Goal: Task Accomplishment & Management: Manage account settings

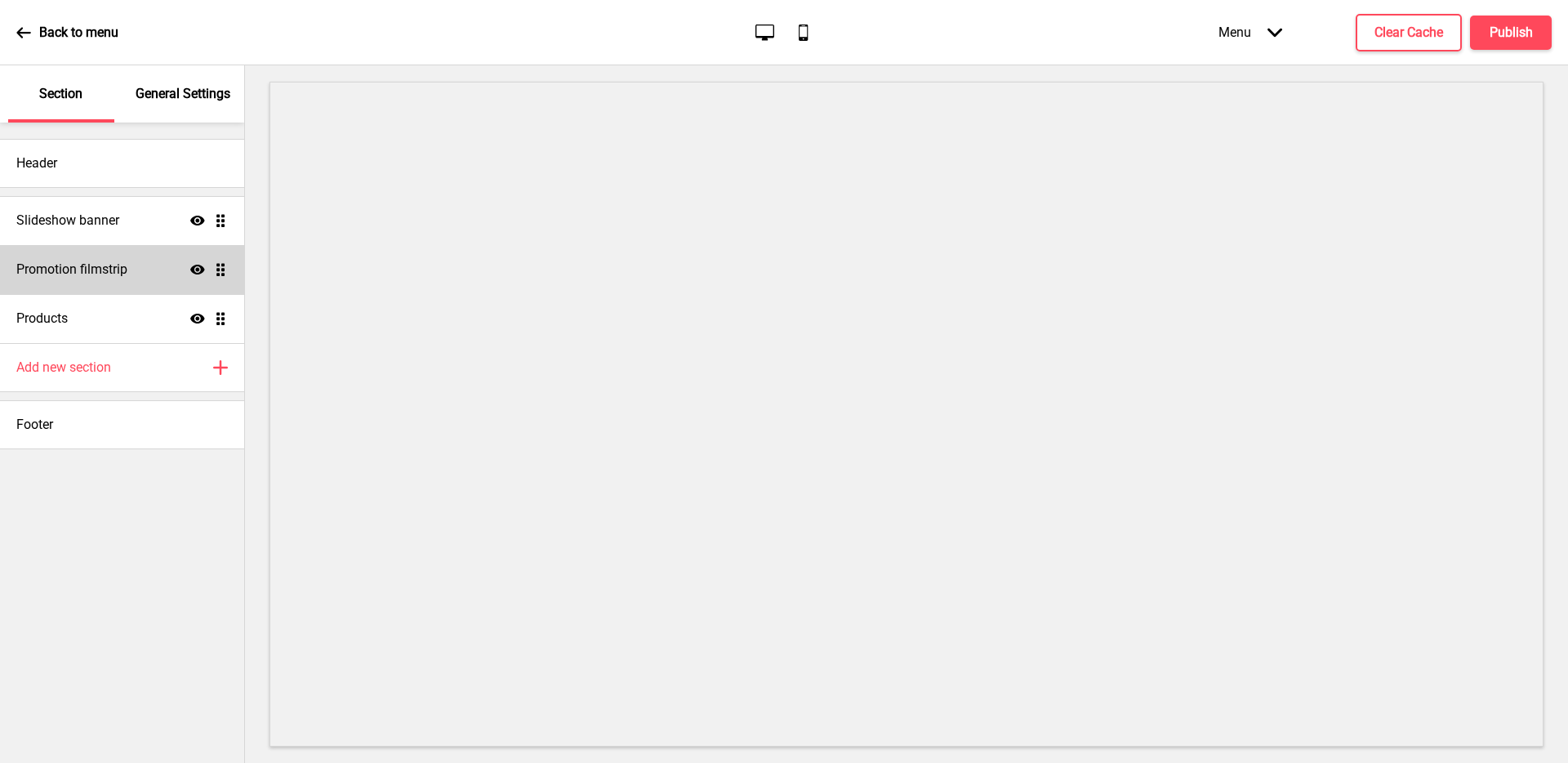
click at [138, 278] on div "Promotion filmstrip Show Drag" at bounding box center [122, 269] width 244 height 49
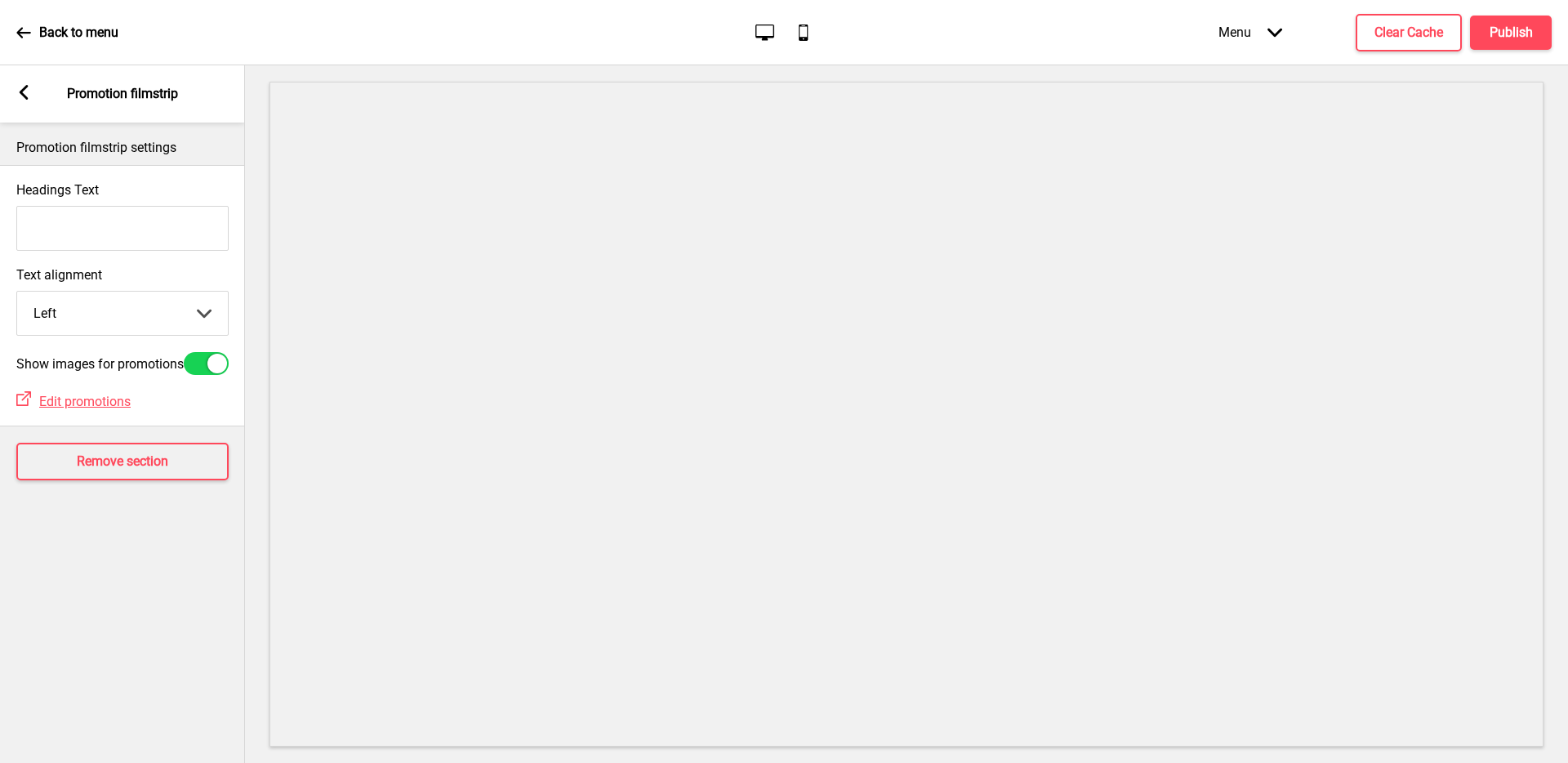
click at [8, 101] on div "Arrow left Promotion filmstrip" at bounding box center [122, 94] width 245 height 57
click at [18, 99] on rect at bounding box center [24, 93] width 15 height 15
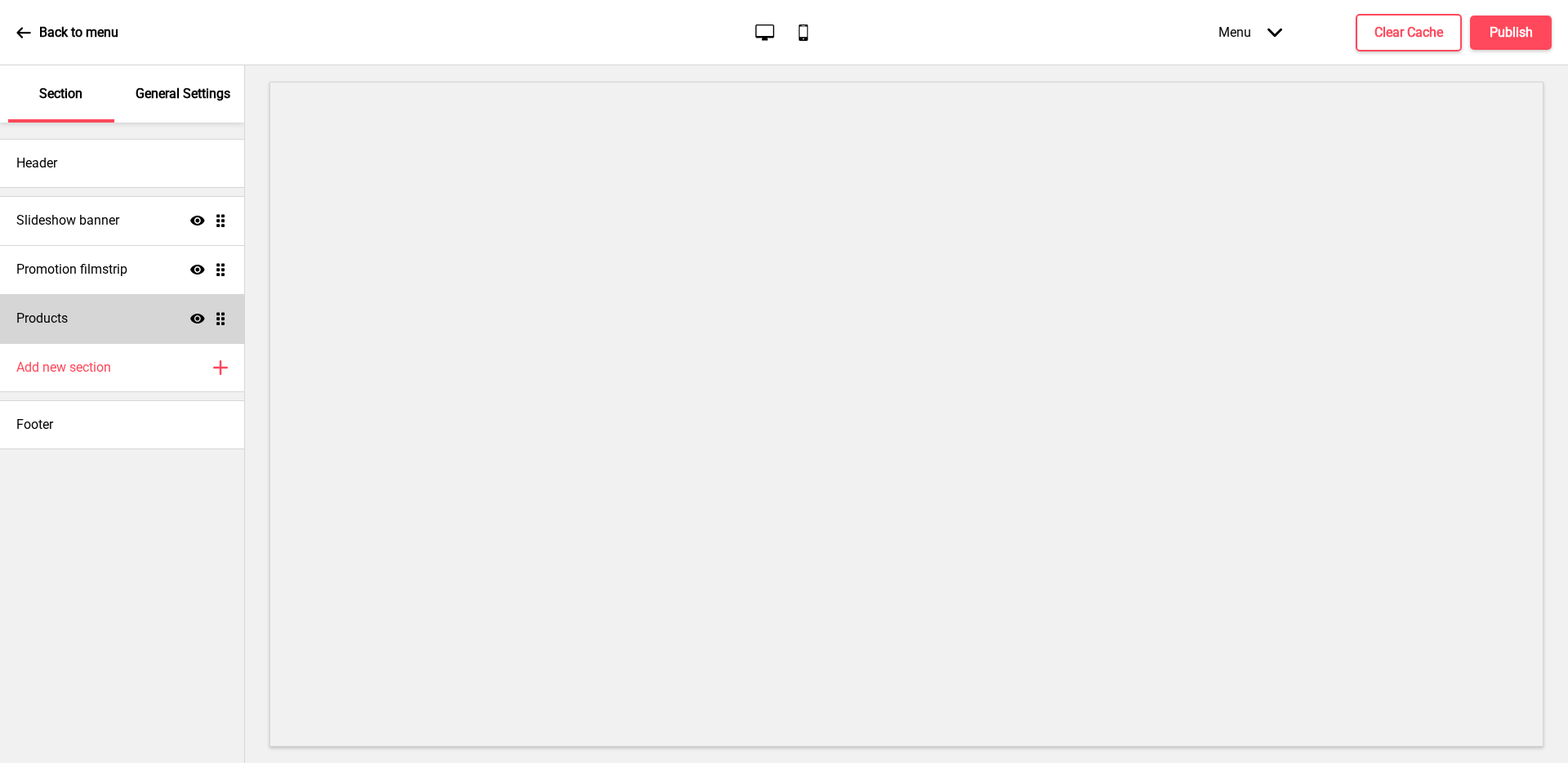
click at [103, 318] on div "Products Show Drag" at bounding box center [122, 318] width 244 height 49
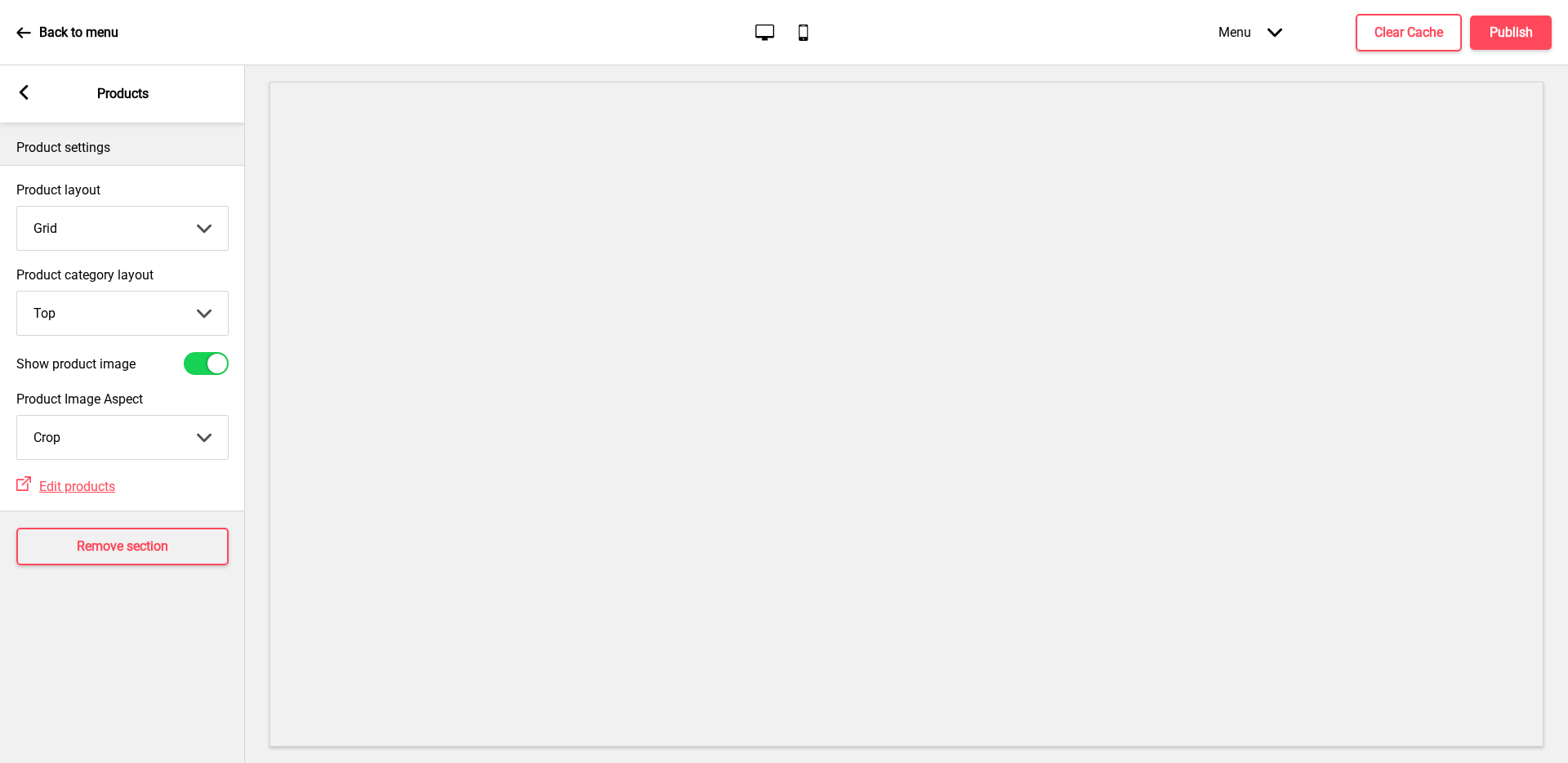
click at [33, 99] on div "Arrow left Products" at bounding box center [122, 94] width 245 height 57
click at [27, 96] on rect at bounding box center [24, 93] width 15 height 15
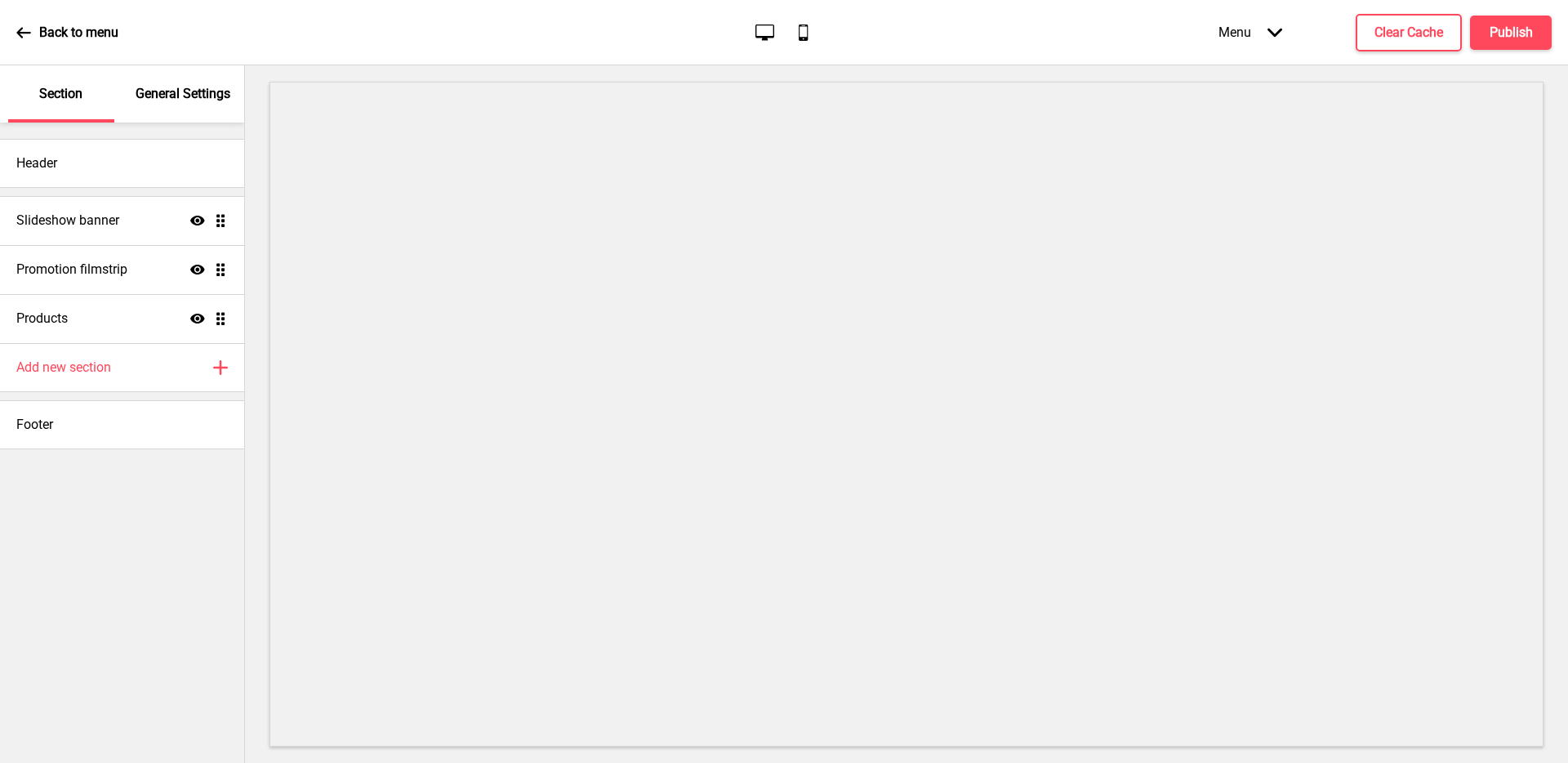
click at [167, 101] on p "General Settings" at bounding box center [182, 94] width 94 height 18
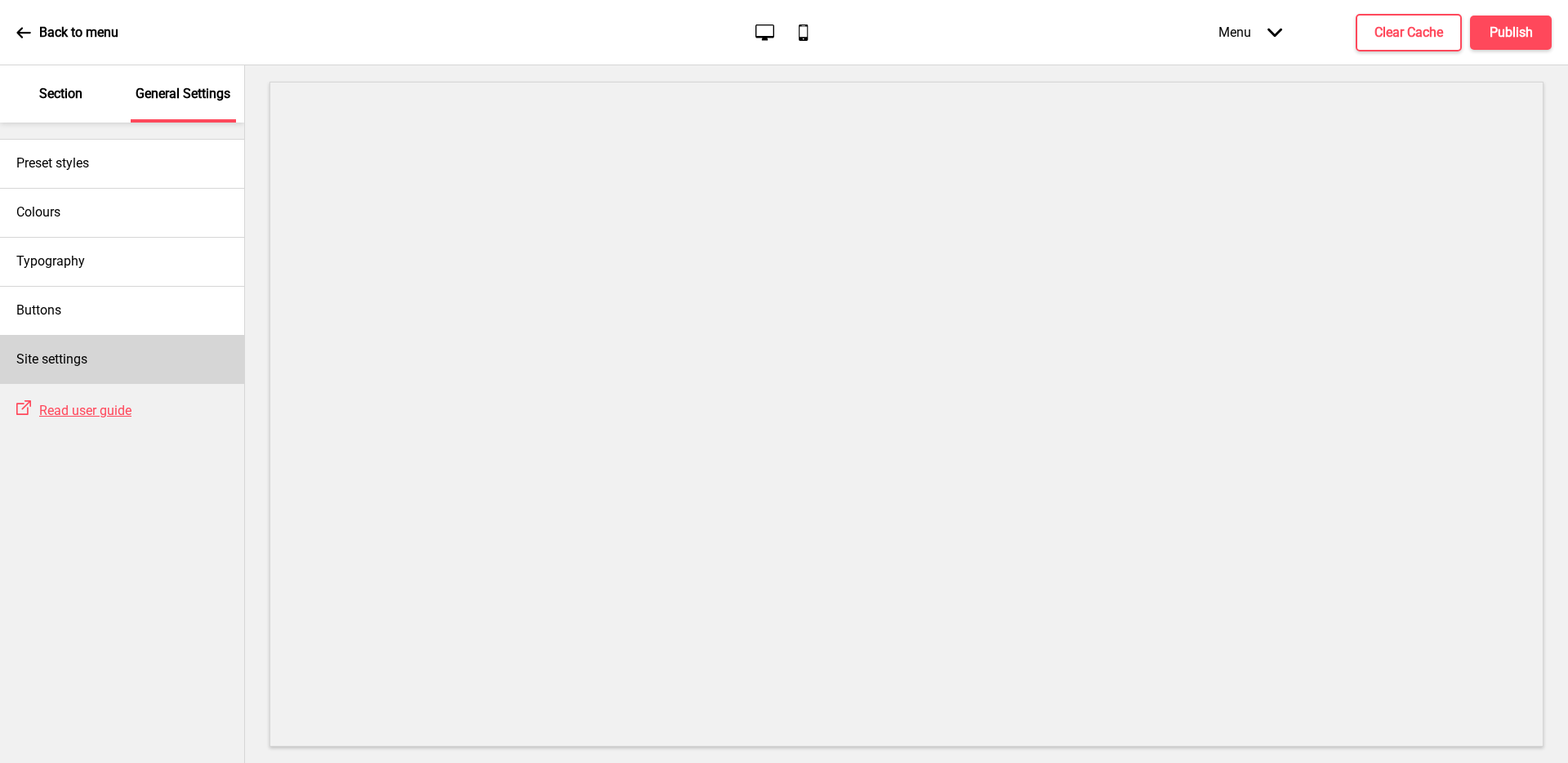
click at [137, 370] on div "Site settings" at bounding box center [122, 359] width 244 height 49
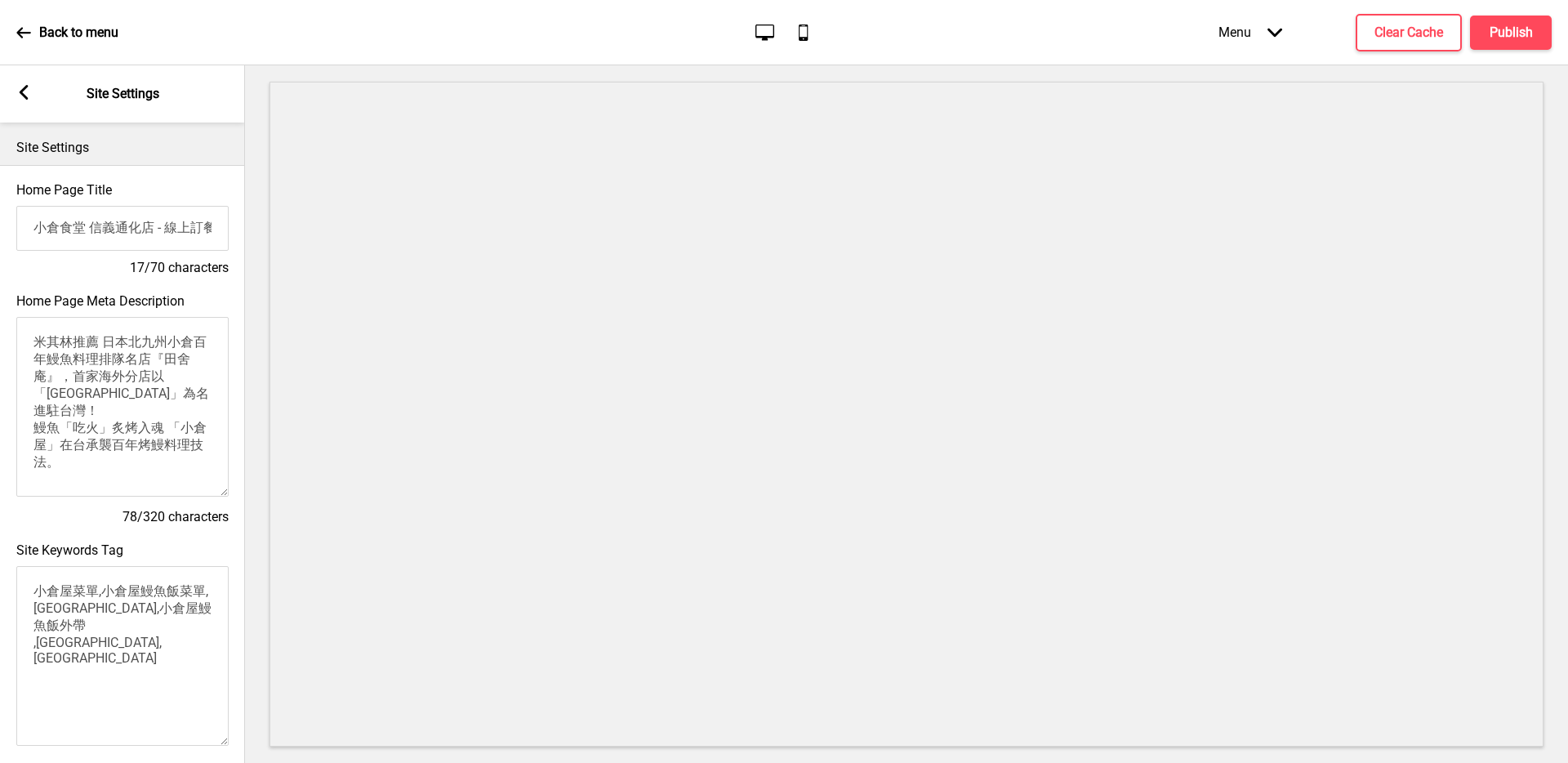
click at [21, 93] on icon at bounding box center [23, 93] width 9 height 15
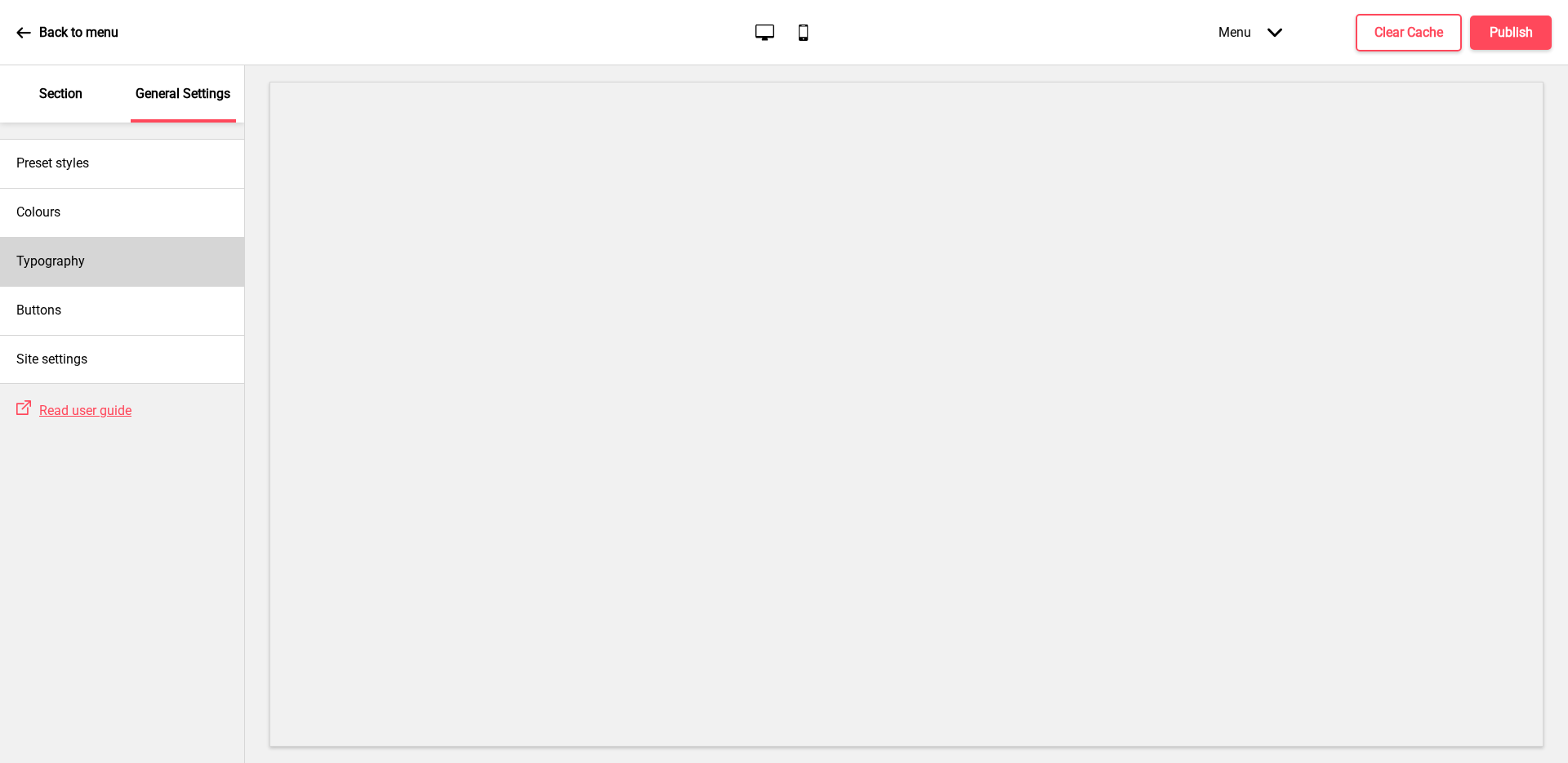
click at [146, 272] on div "Typography" at bounding box center [122, 261] width 244 height 49
select select "Libre Baskerville"
select select "Libre Franklin"
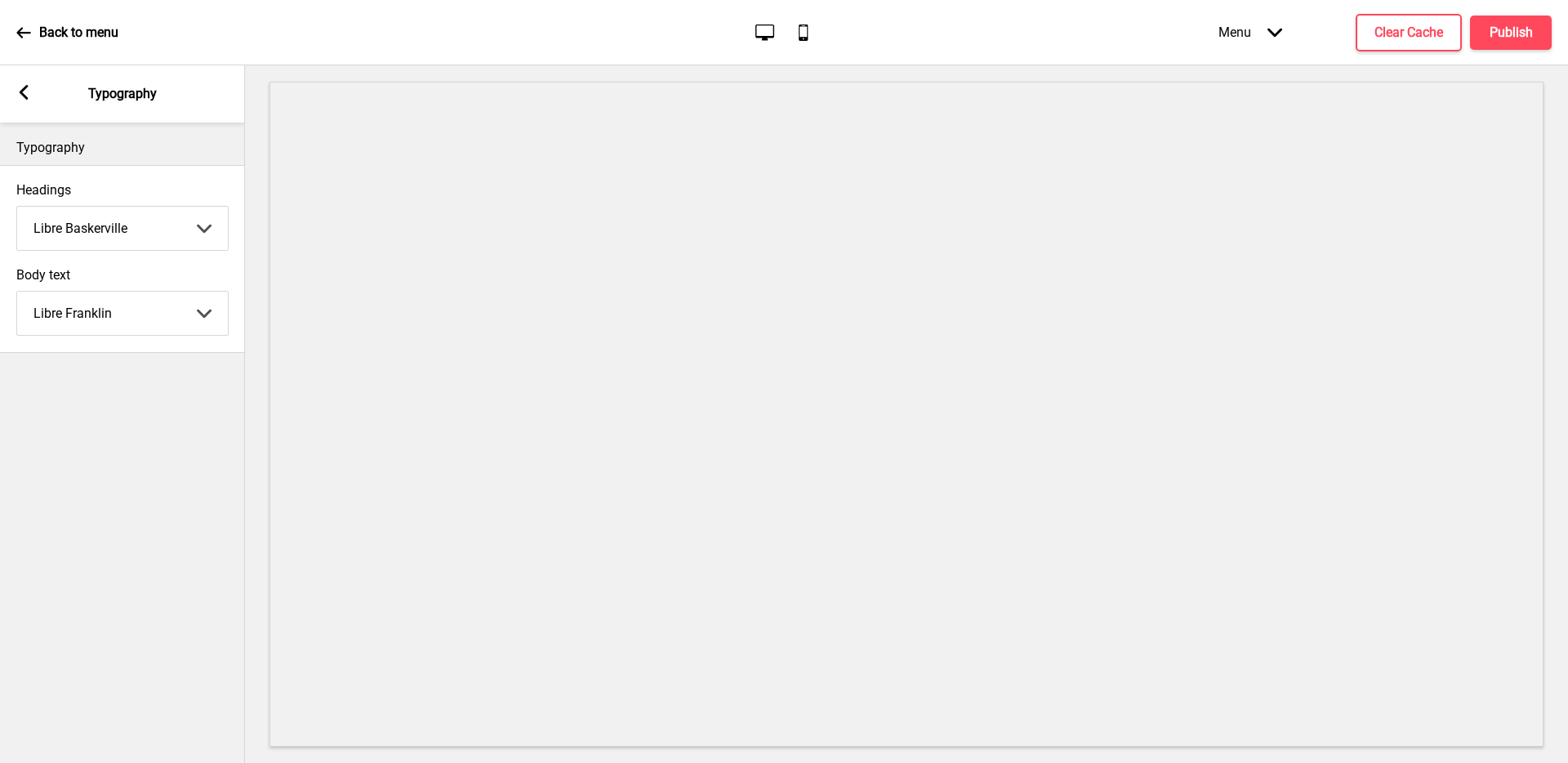
click at [18, 96] on rect at bounding box center [24, 93] width 15 height 15
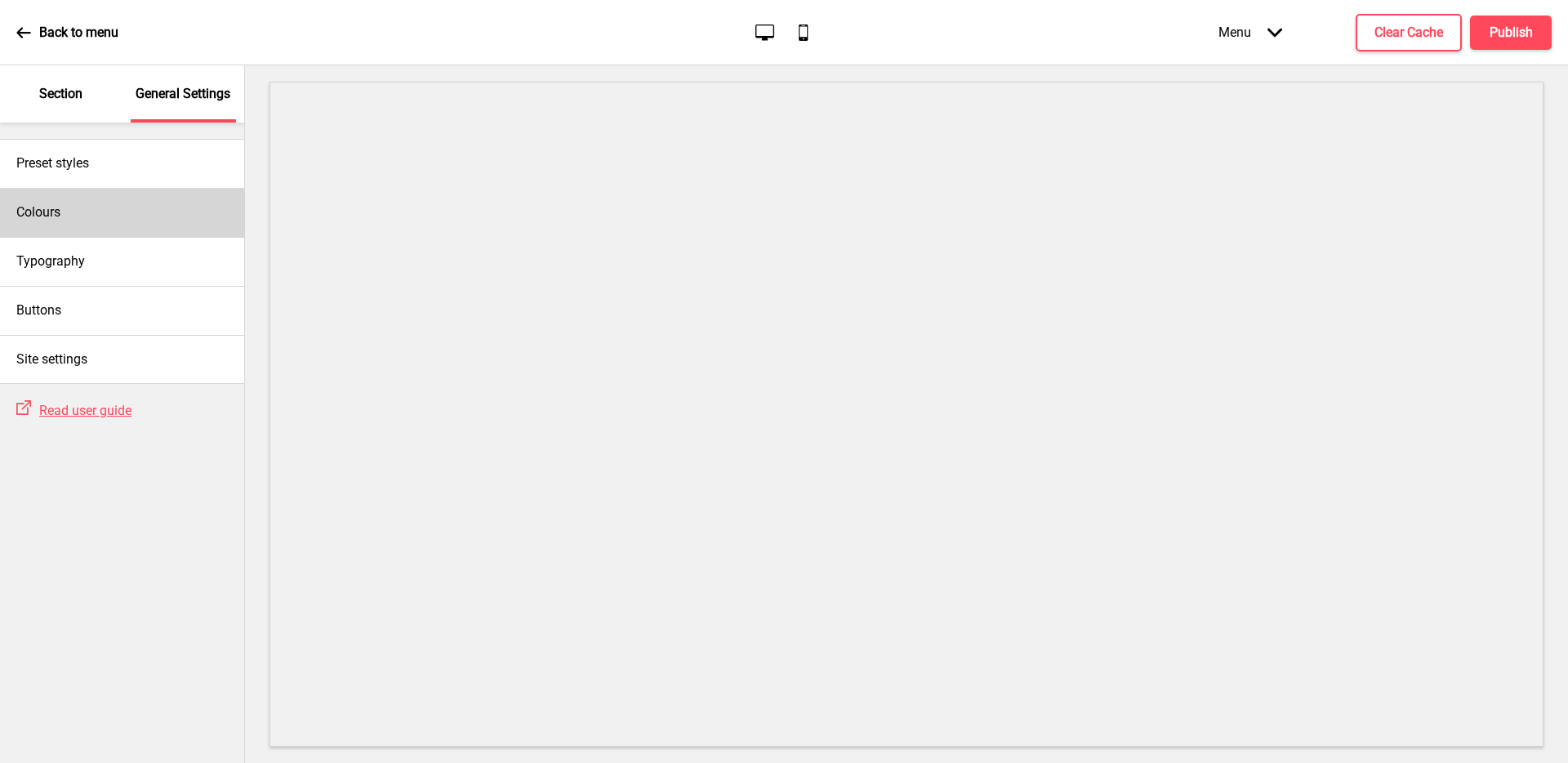
click at [137, 212] on div "Colours" at bounding box center [122, 212] width 244 height 49
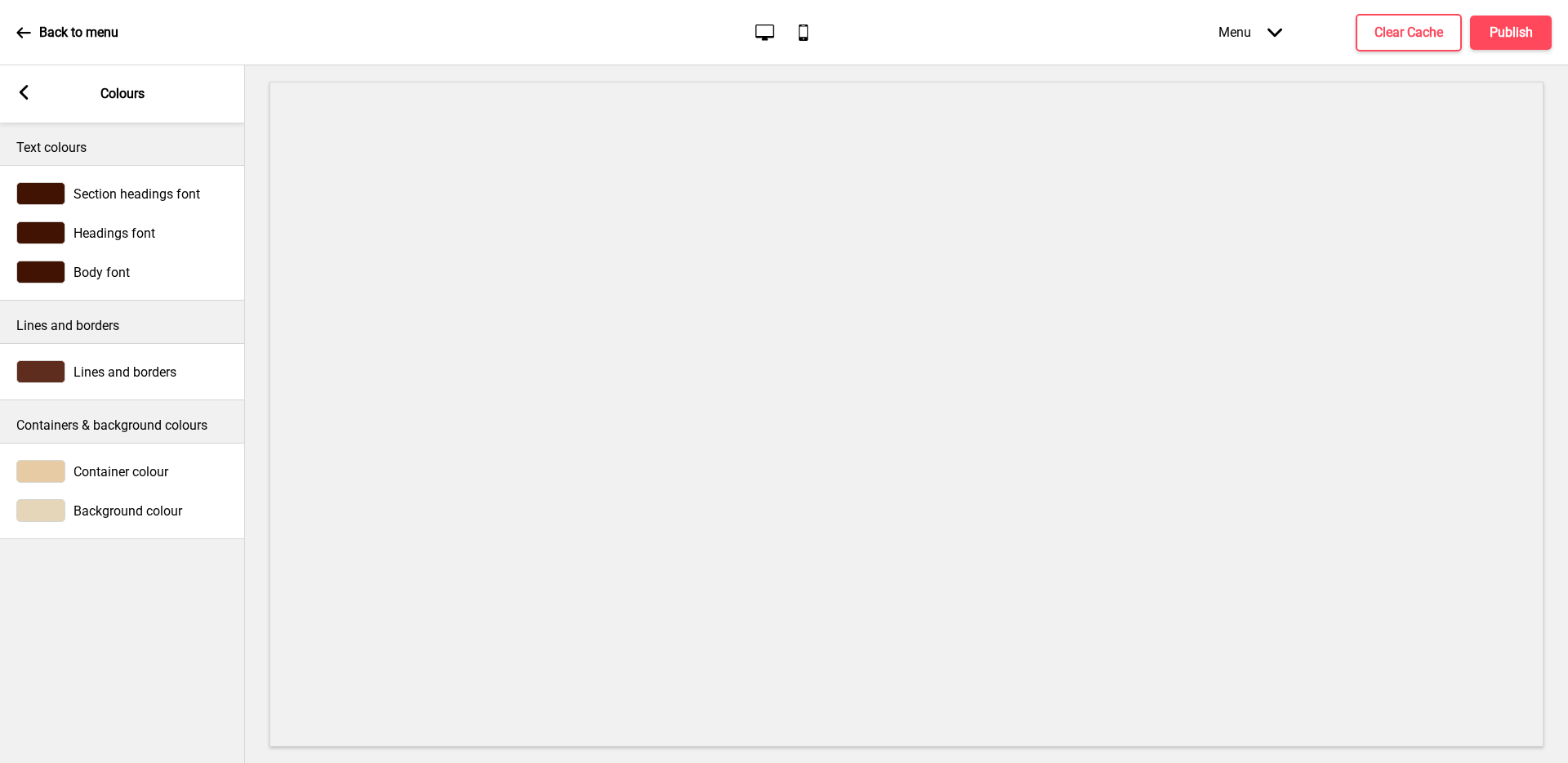
click at [18, 100] on div "Arrow left" at bounding box center [24, 94] width 15 height 18
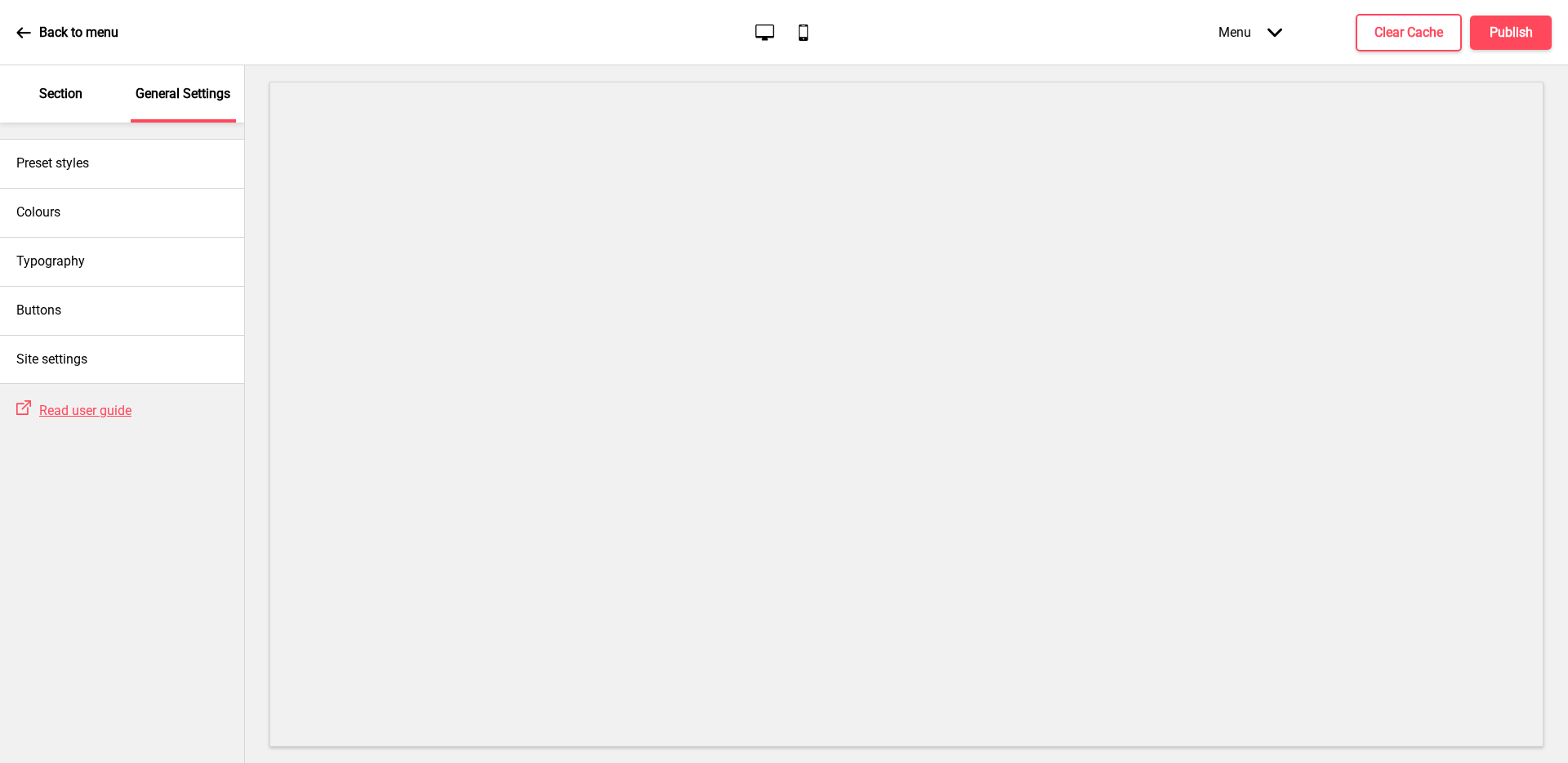
click at [78, 94] on p "Section" at bounding box center [61, 94] width 43 height 18
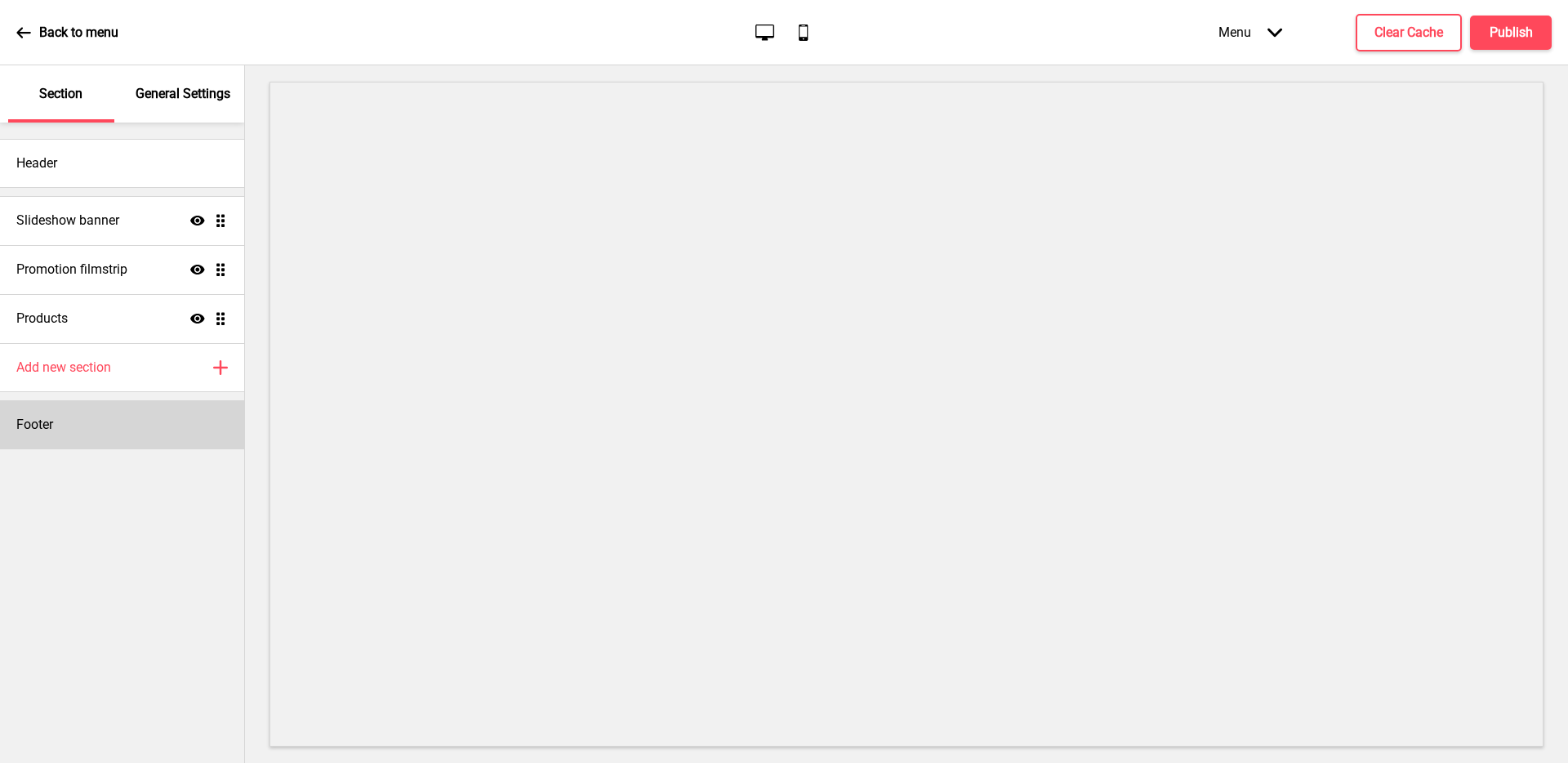
click at [75, 434] on div "Footer" at bounding box center [122, 425] width 244 height 49
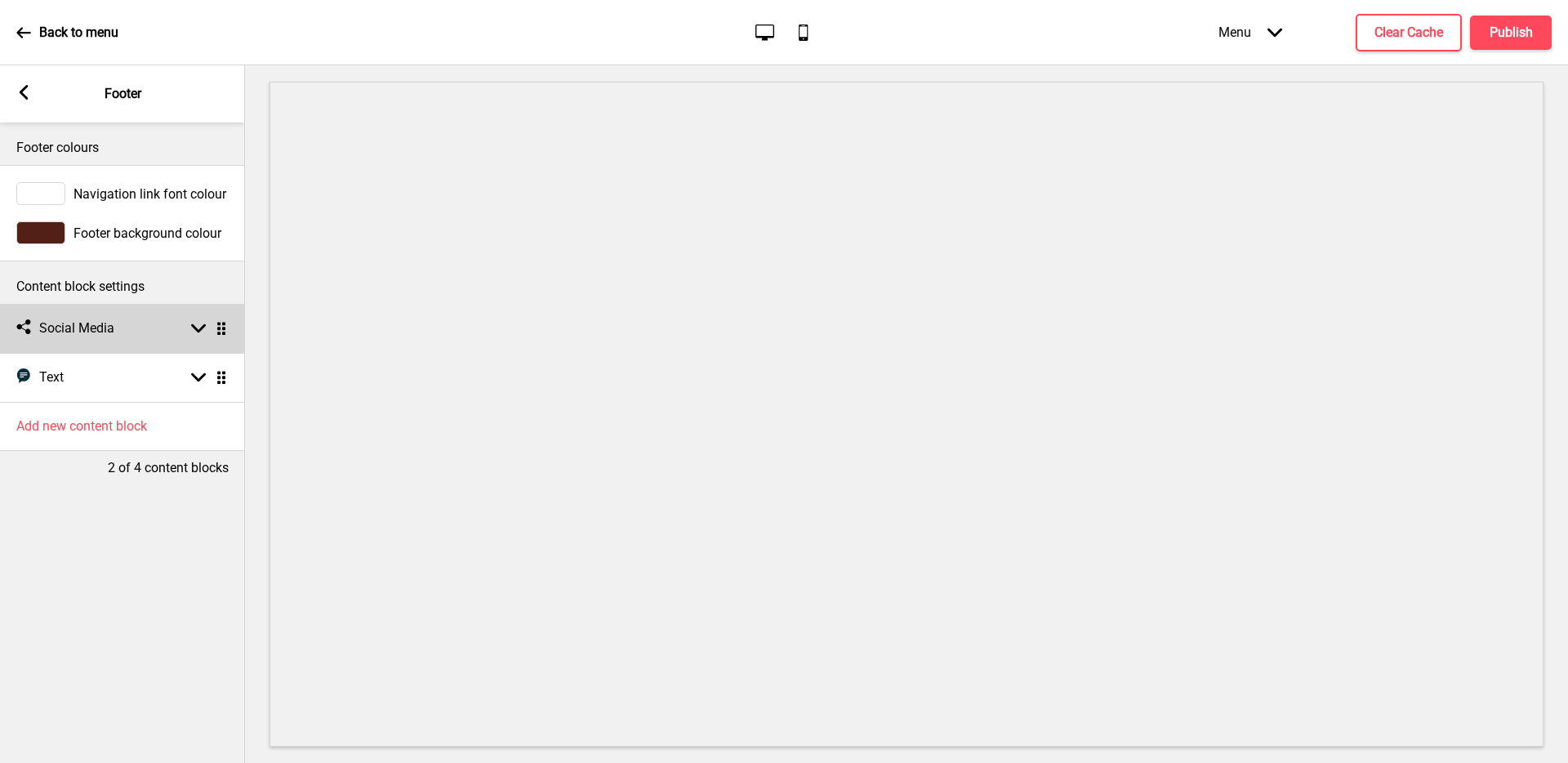
click at [163, 329] on div "Social media Social Media Arrow down Drag" at bounding box center [122, 328] width 245 height 49
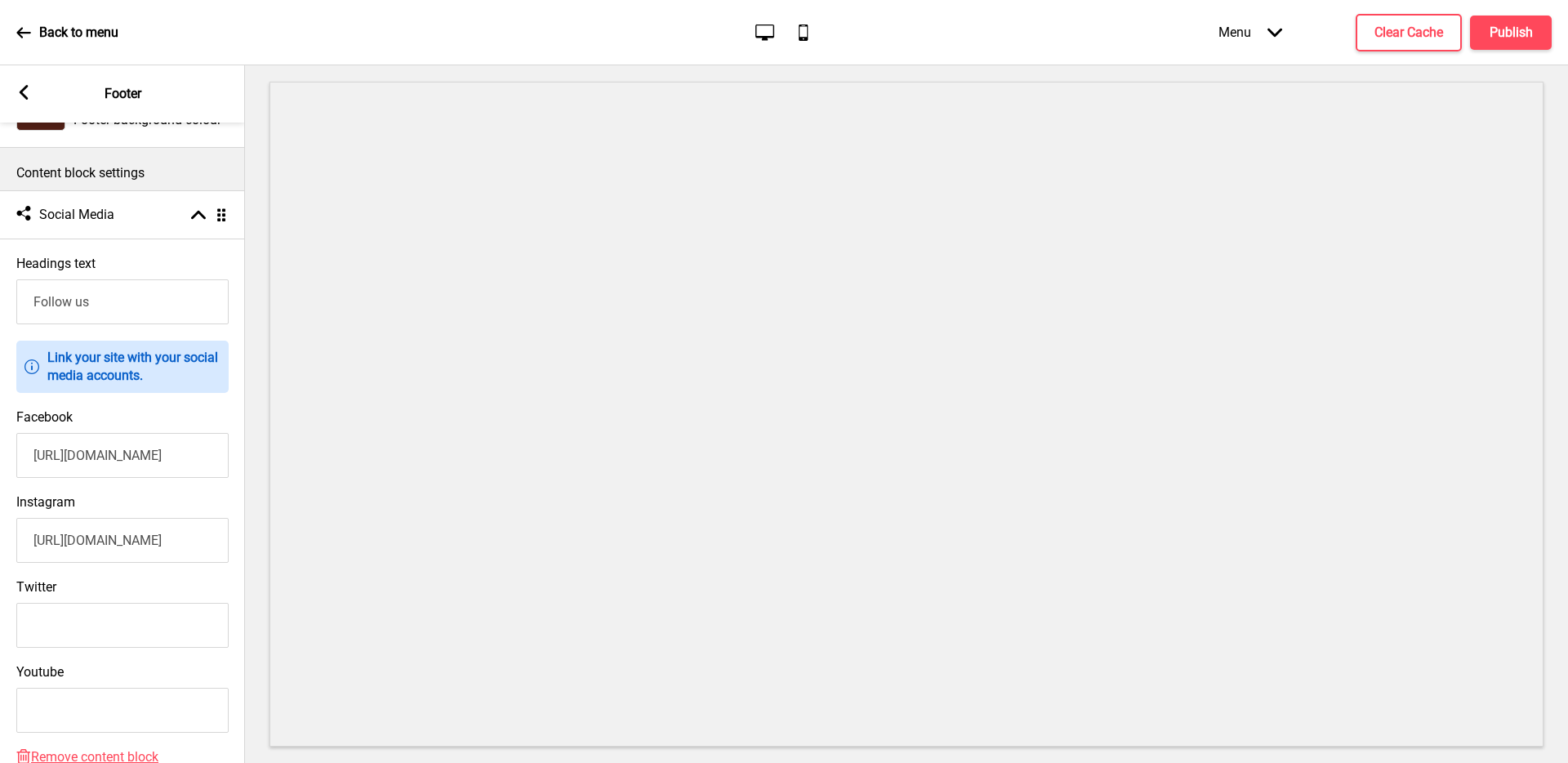
scroll to position [216, 0]
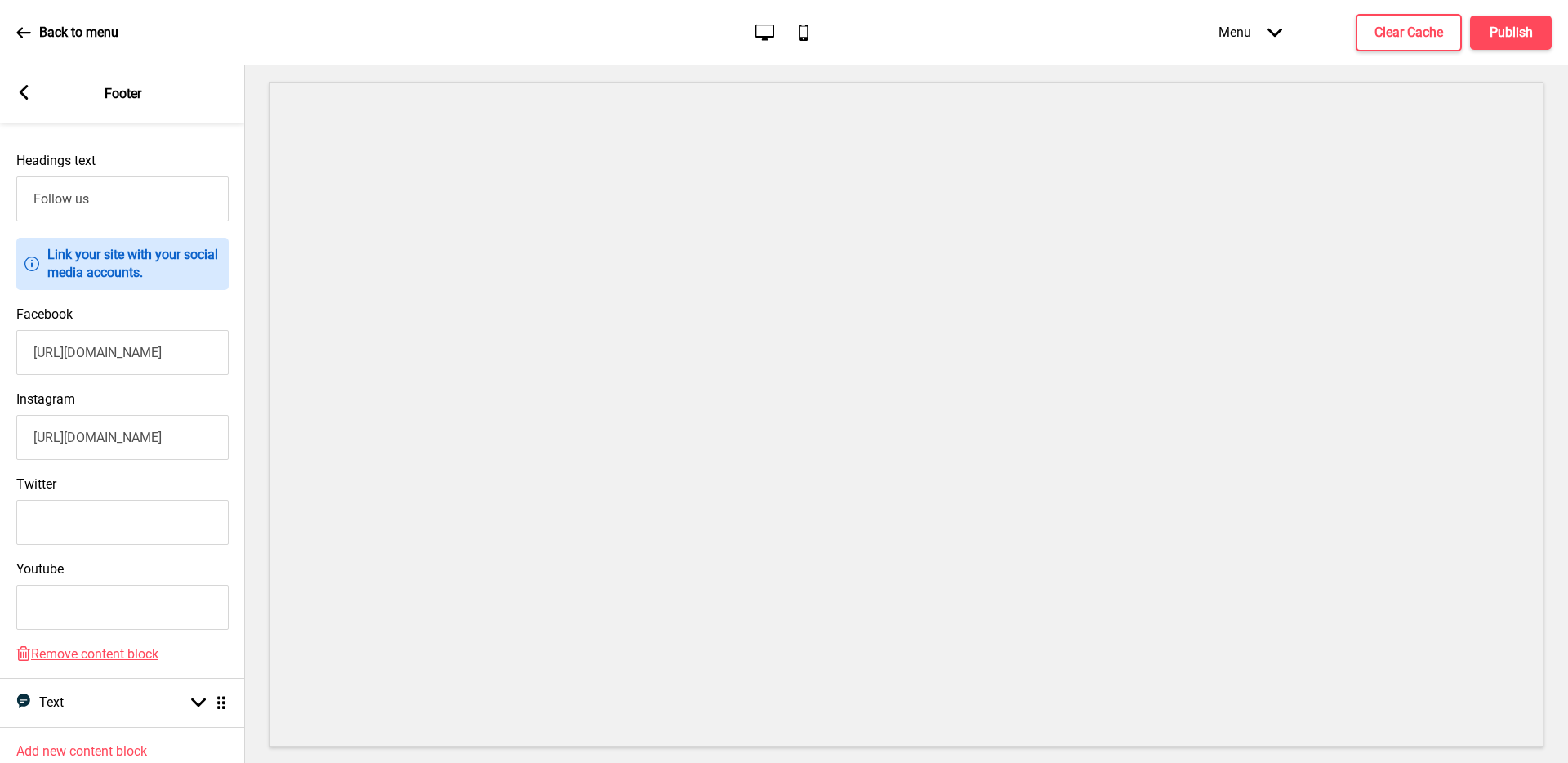
click at [155, 443] on input "[URL][DOMAIN_NAME]" at bounding box center [123, 438] width 212 height 45
paste input "?igsh=MXcxMzdpc3Y4NmF0bg%3D%3D&utm_source=qr"
type input "[URL][DOMAIN_NAME]"
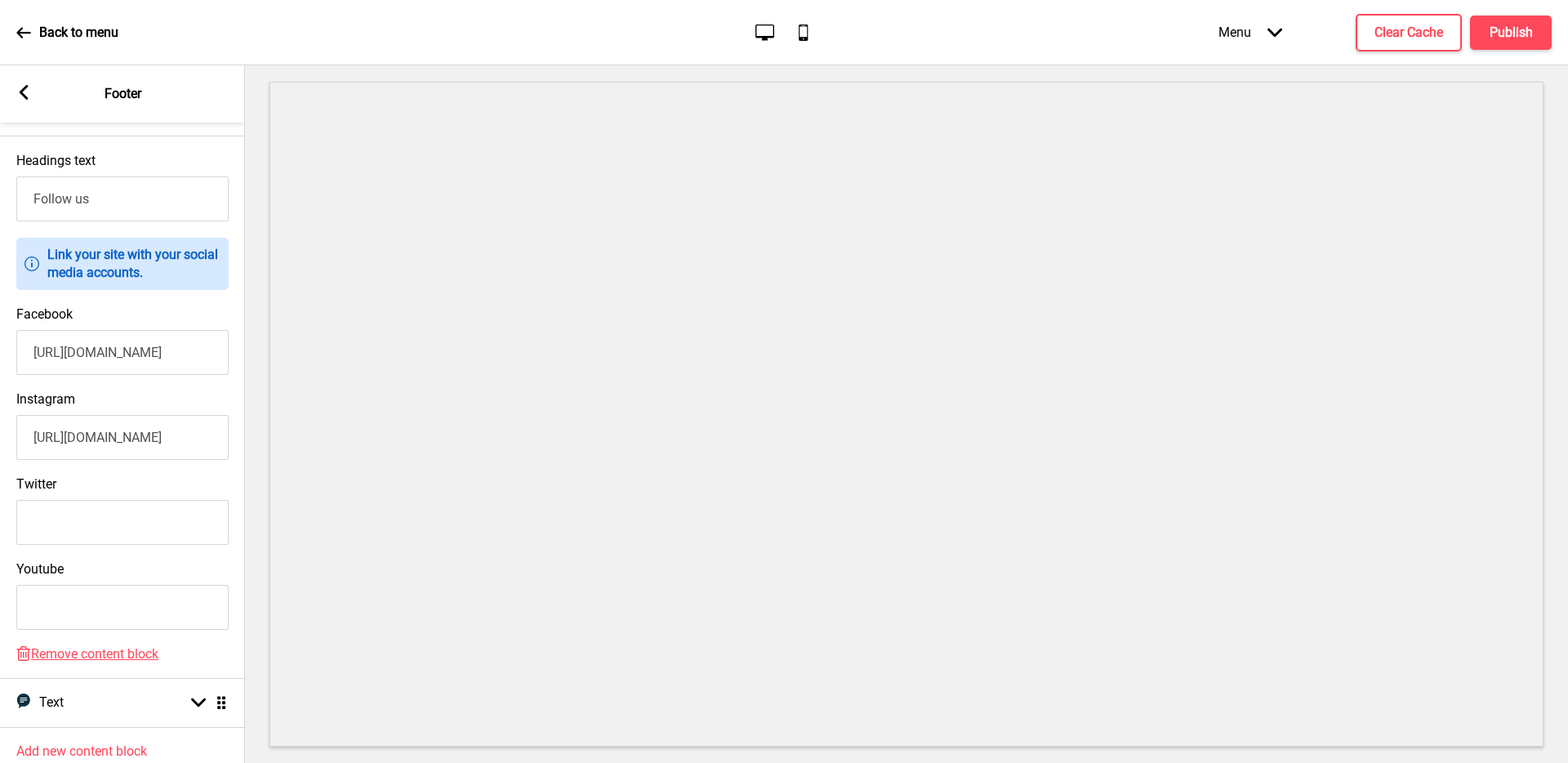
click at [134, 361] on input "[URL][DOMAIN_NAME]" at bounding box center [123, 353] width 212 height 45
paste input "share/16RdwYMaeE/?mibextid=wwXIfr"
type input "[URL][DOMAIN_NAME]"
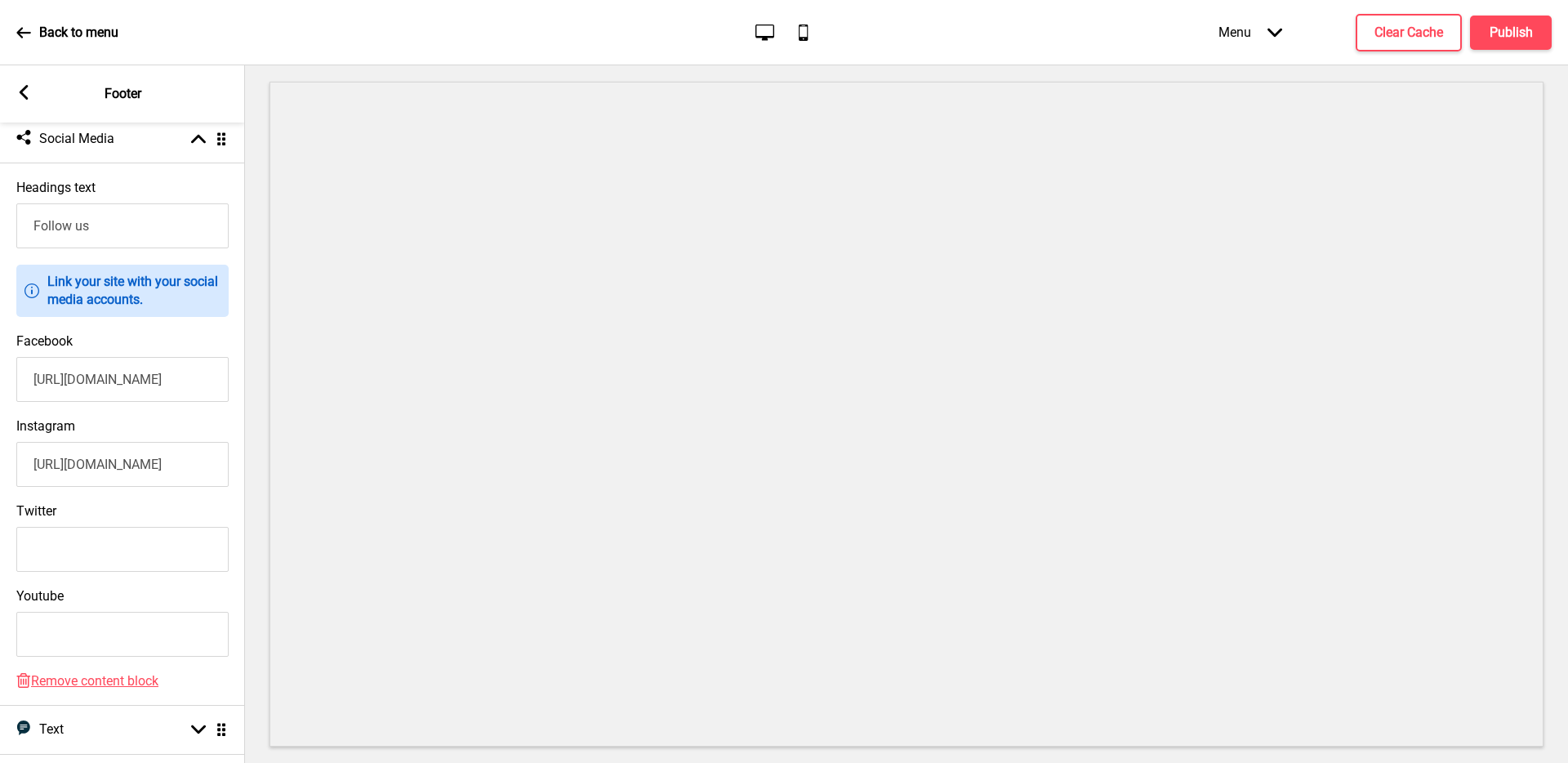
scroll to position [95, 0]
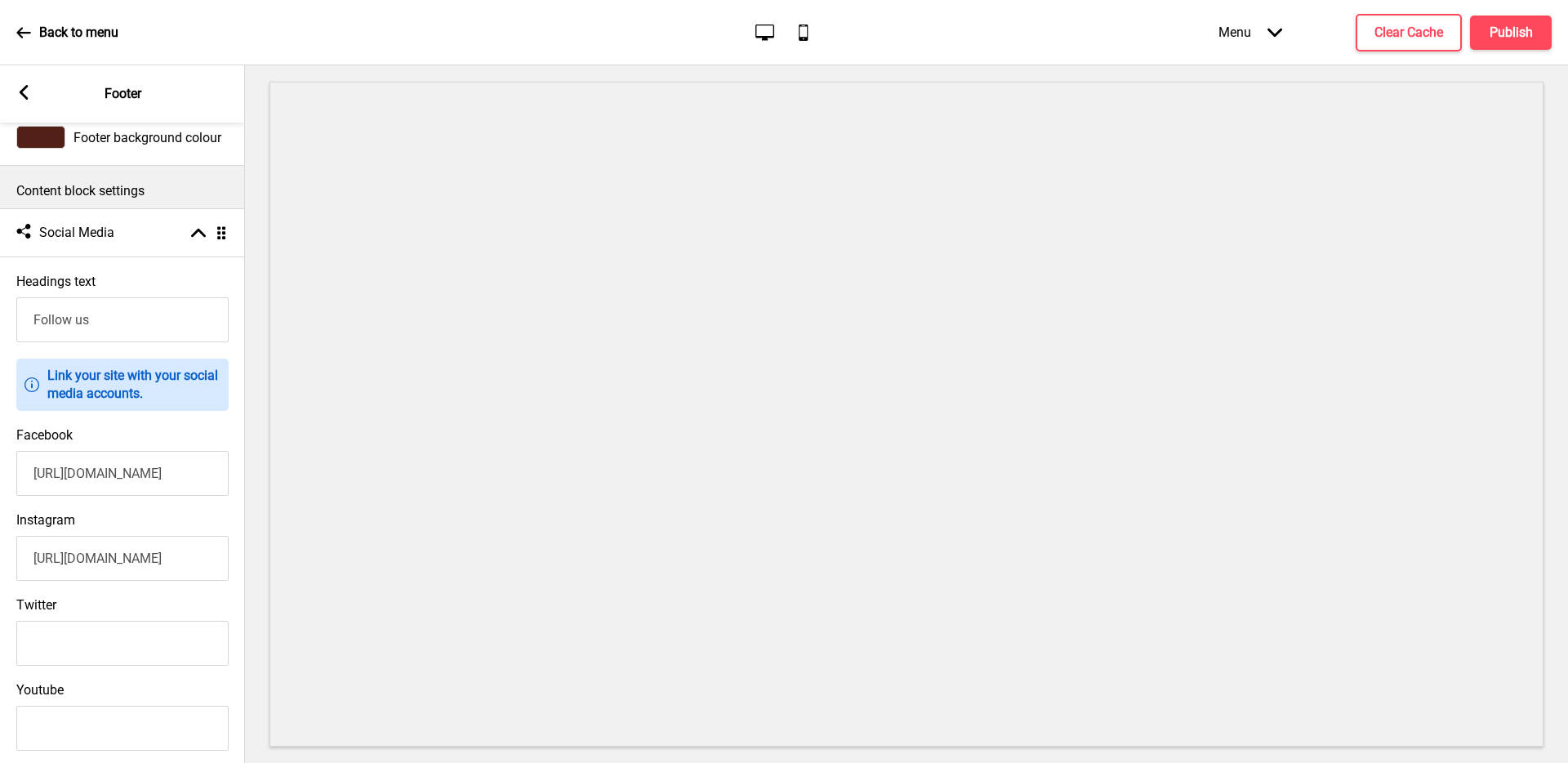
click at [128, 328] on input "Follow us" at bounding box center [123, 320] width 212 height 45
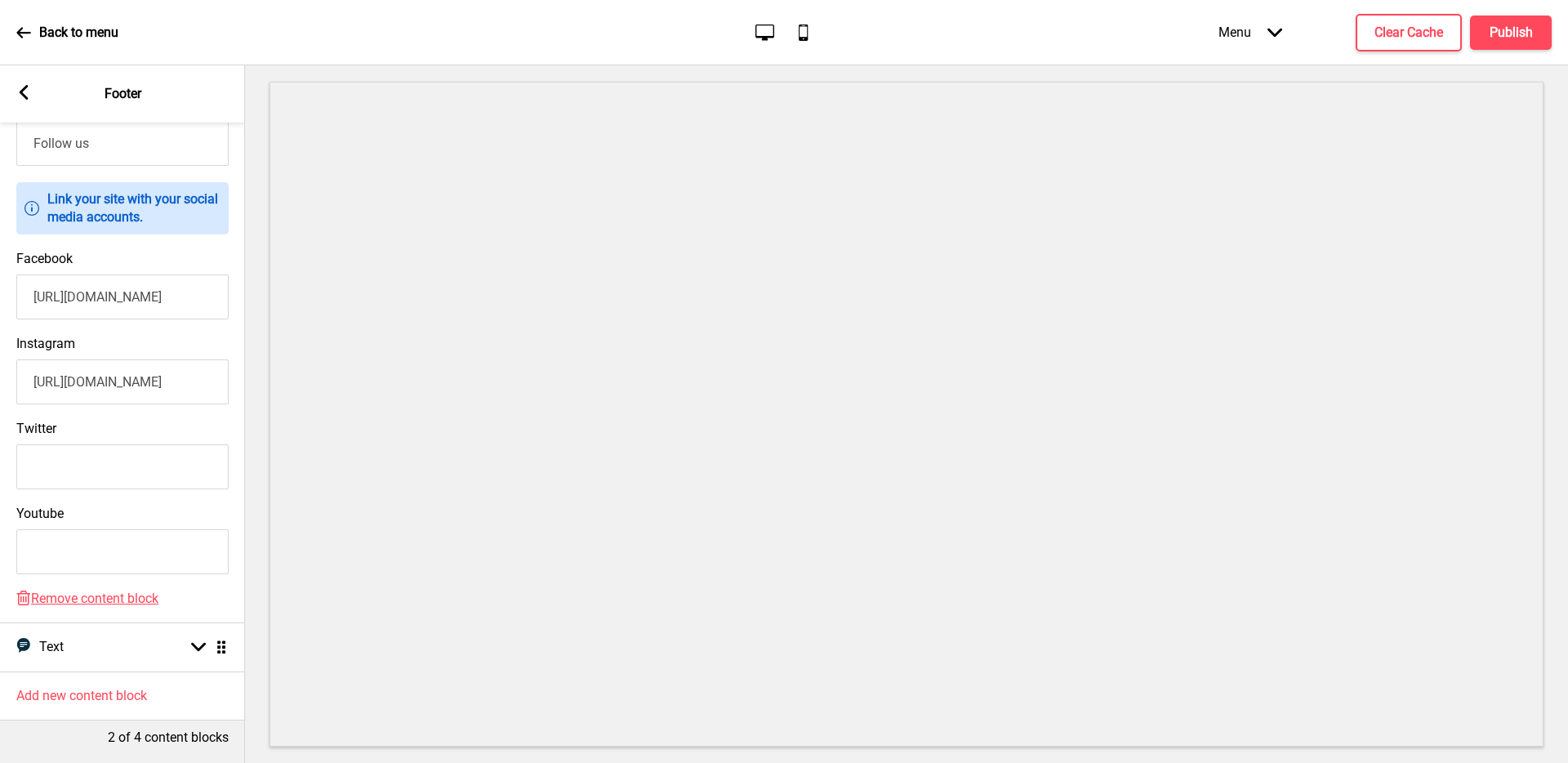
scroll to position [284, 0]
click at [165, 640] on div "Text Text Arrow down Drag" at bounding box center [122, 647] width 245 height 49
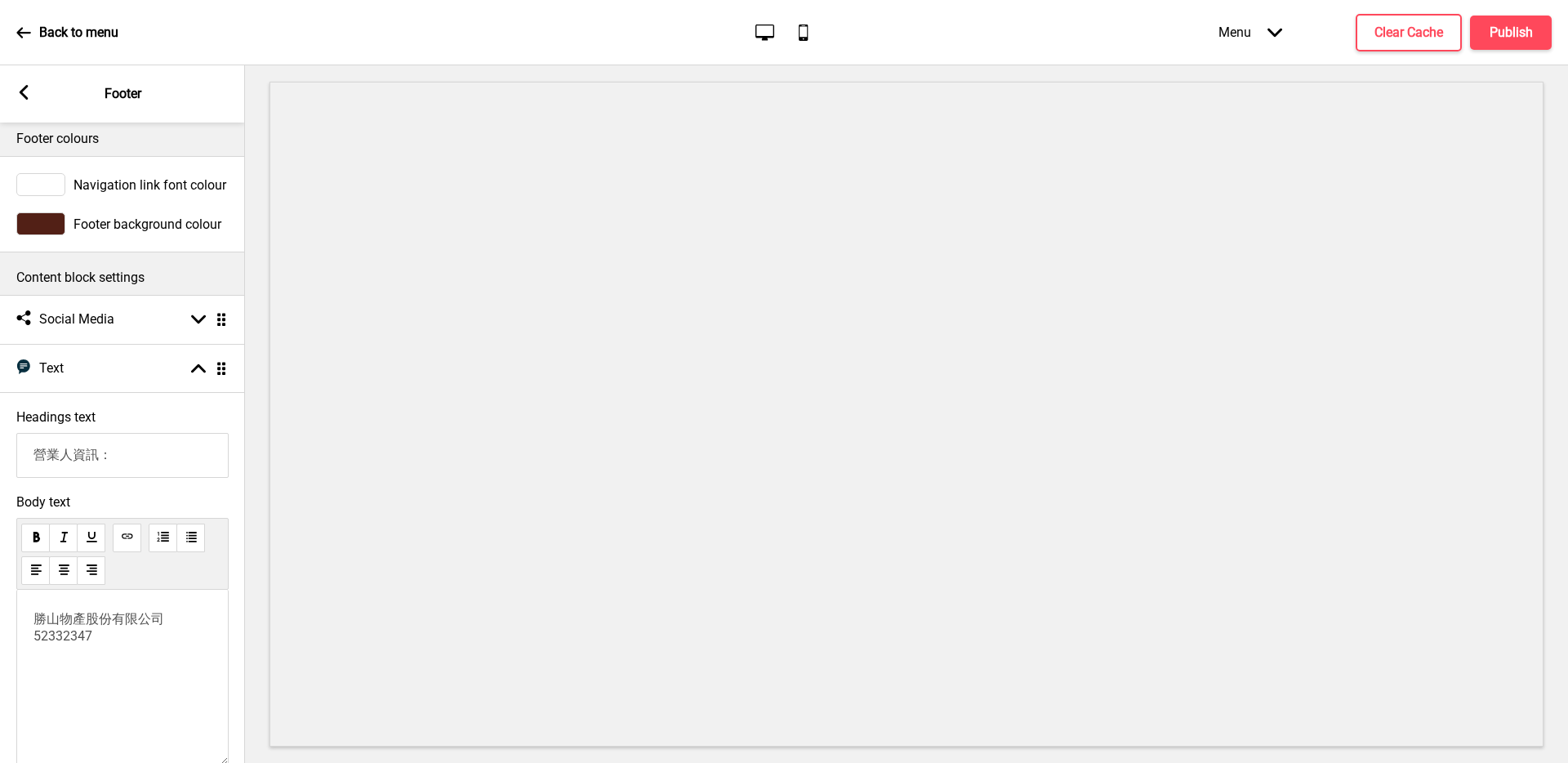
scroll to position [0, 0]
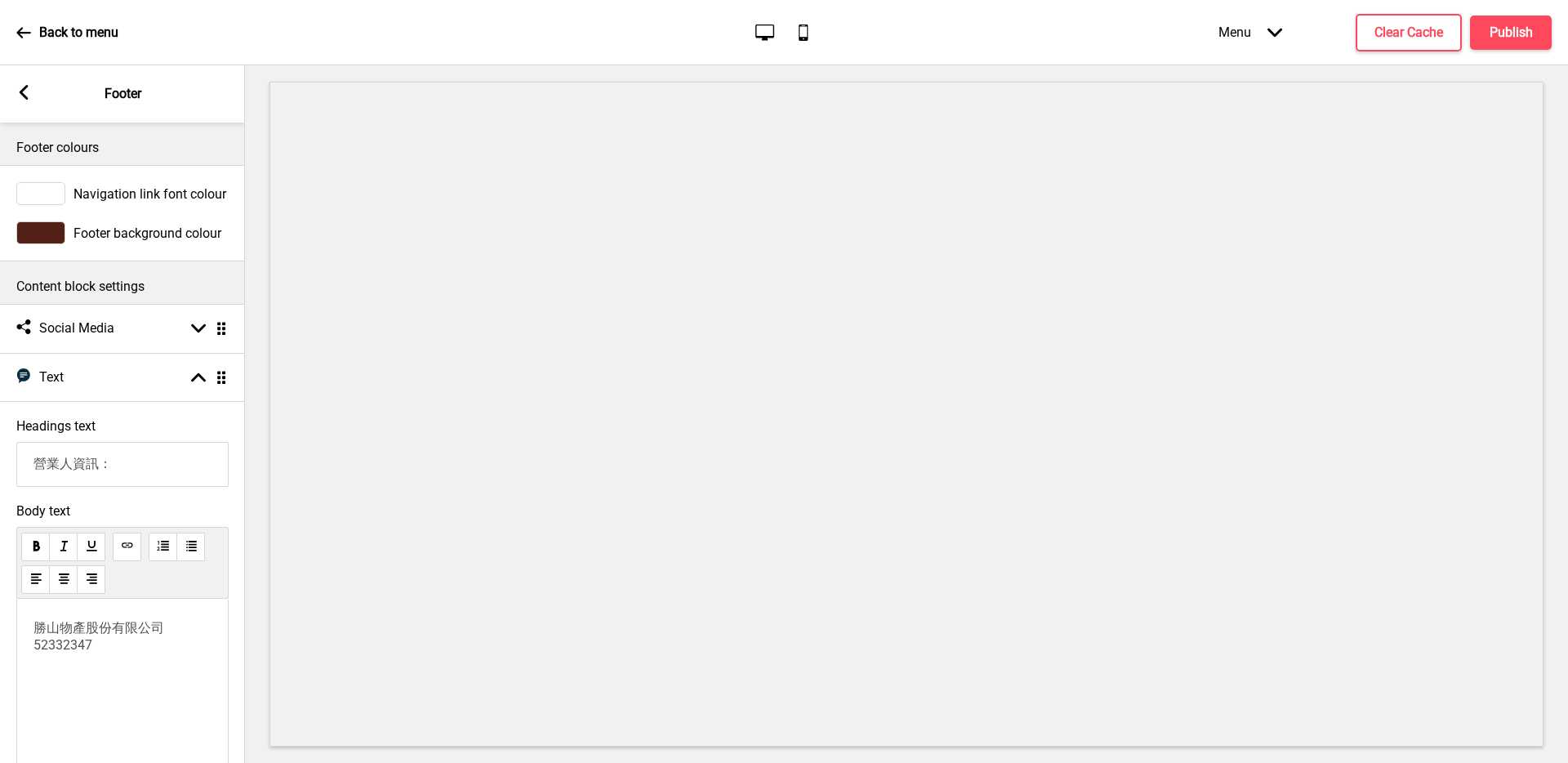
click at [25, 89] on rect at bounding box center [24, 93] width 15 height 15
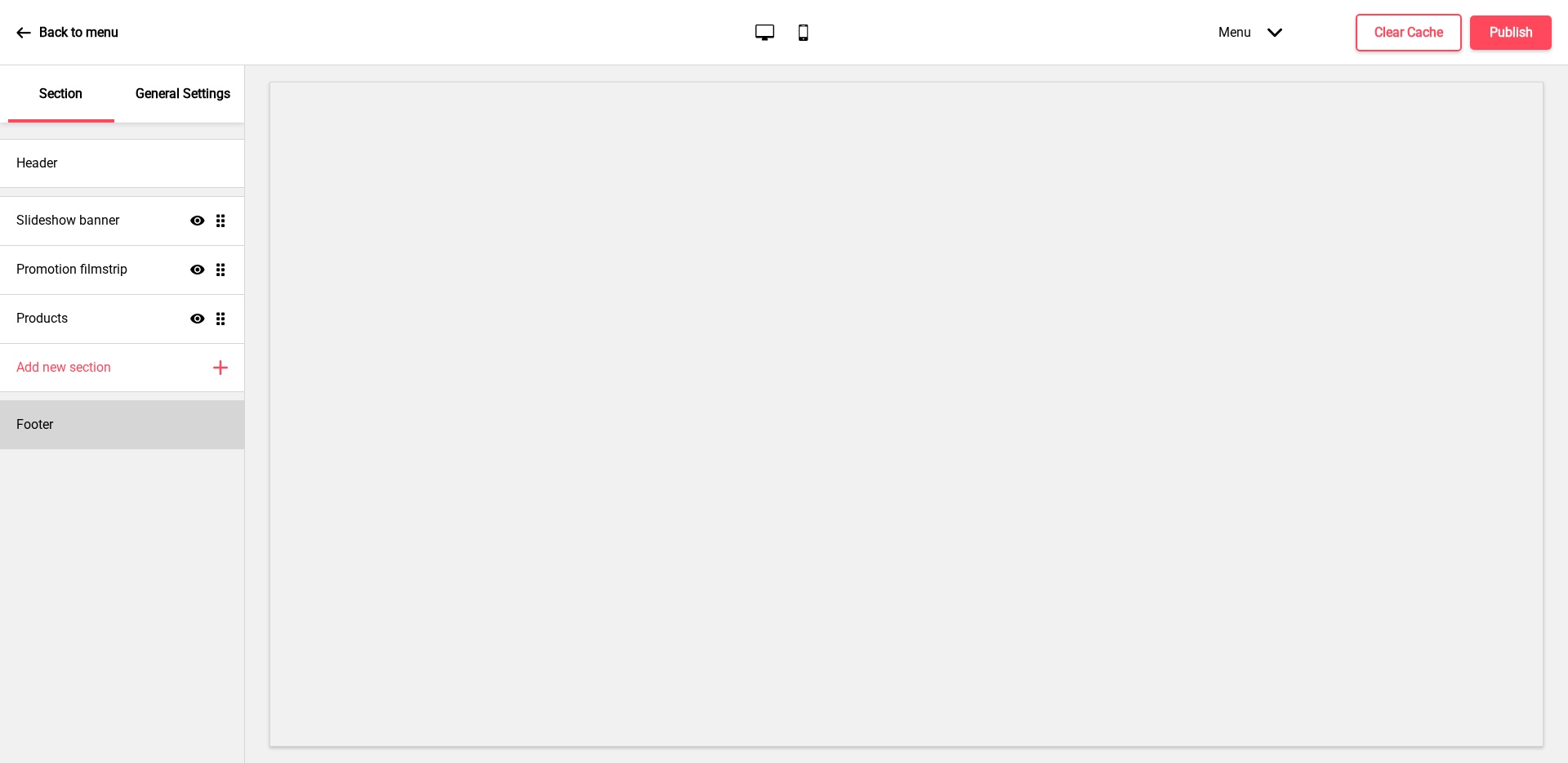
click at [104, 435] on div "Footer" at bounding box center [122, 425] width 244 height 49
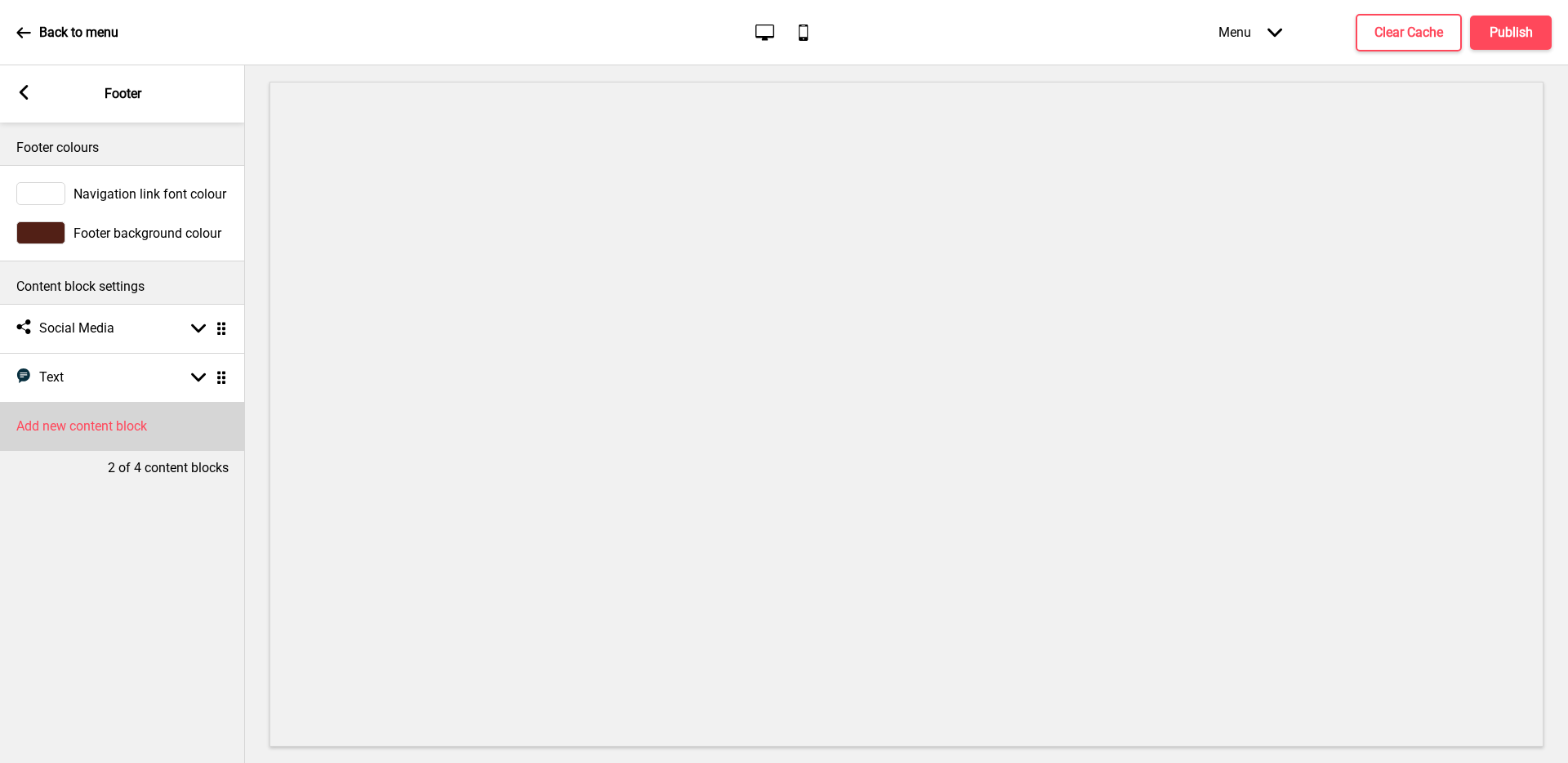
click at [129, 430] on h4 "Add new content block" at bounding box center [82, 426] width 130 height 18
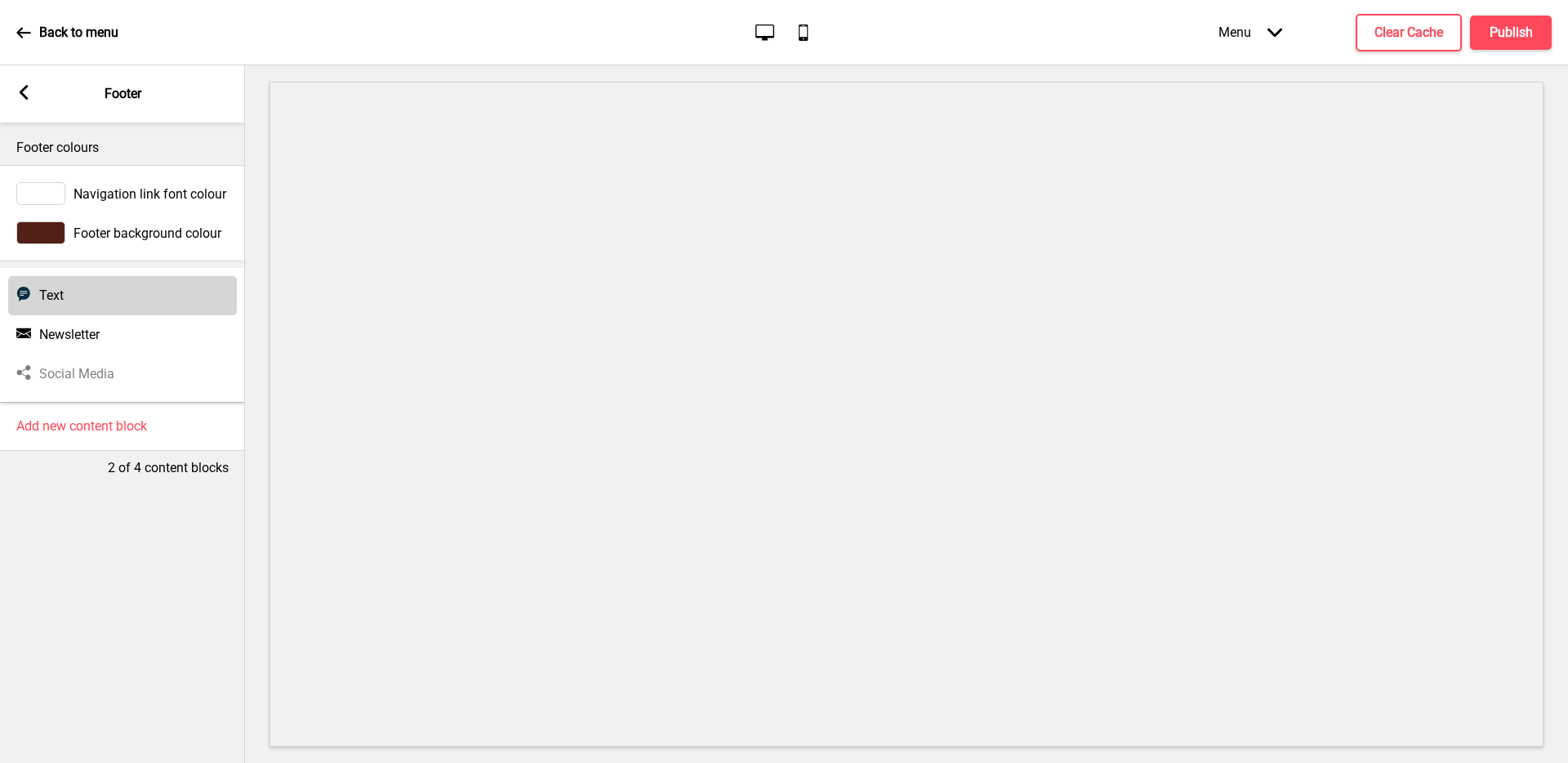
click at [90, 296] on div "Text Text" at bounding box center [123, 295] width 229 height 39
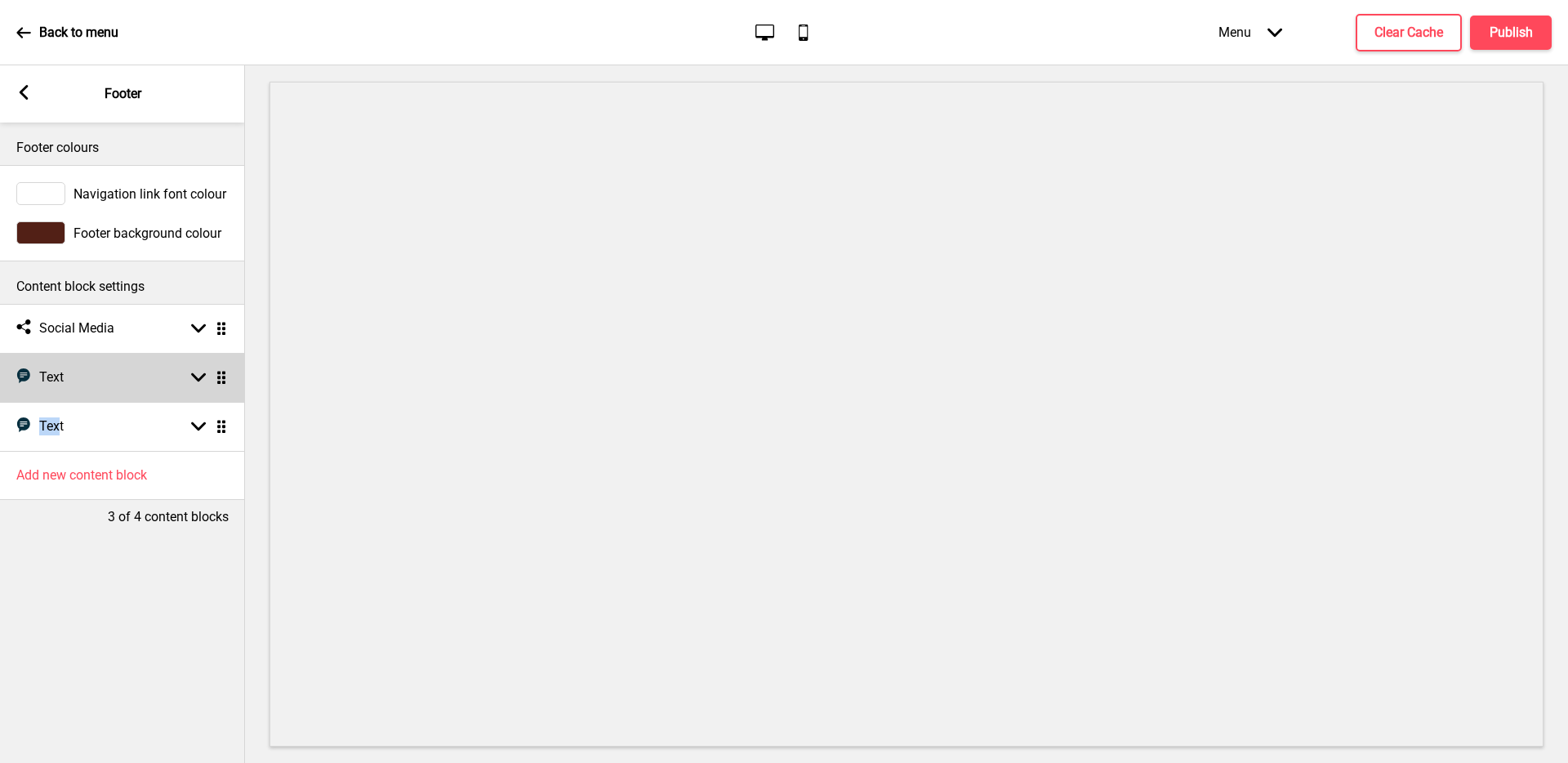
drag, startPoint x: 60, startPoint y: 430, endPoint x: 72, endPoint y: 377, distance: 54.3
click at [72, 377] on ul "Social media Social Media Arrow down Drag Text Text Arrow down Drag Text Text A…" at bounding box center [122, 378] width 245 height 147
drag, startPoint x: 213, startPoint y: 423, endPoint x: 217, endPoint y: 383, distance: 40.2
click at [118, 387] on div "Text Text Arrow down Drag" at bounding box center [122, 377] width 245 height 49
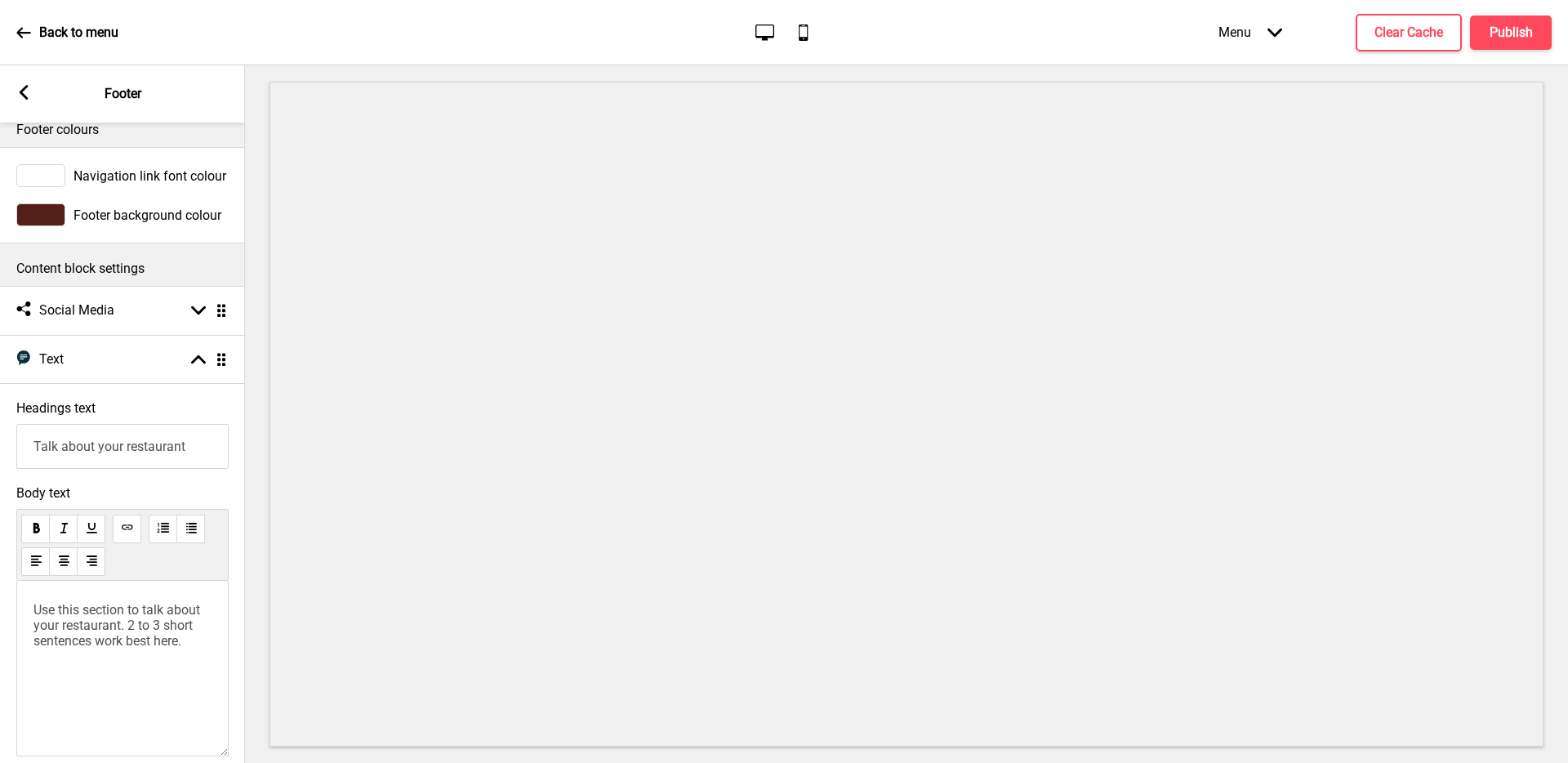
scroll to position [20, 0]
click at [164, 439] on input "Talk about your restaurant" at bounding box center [123, 444] width 212 height 45
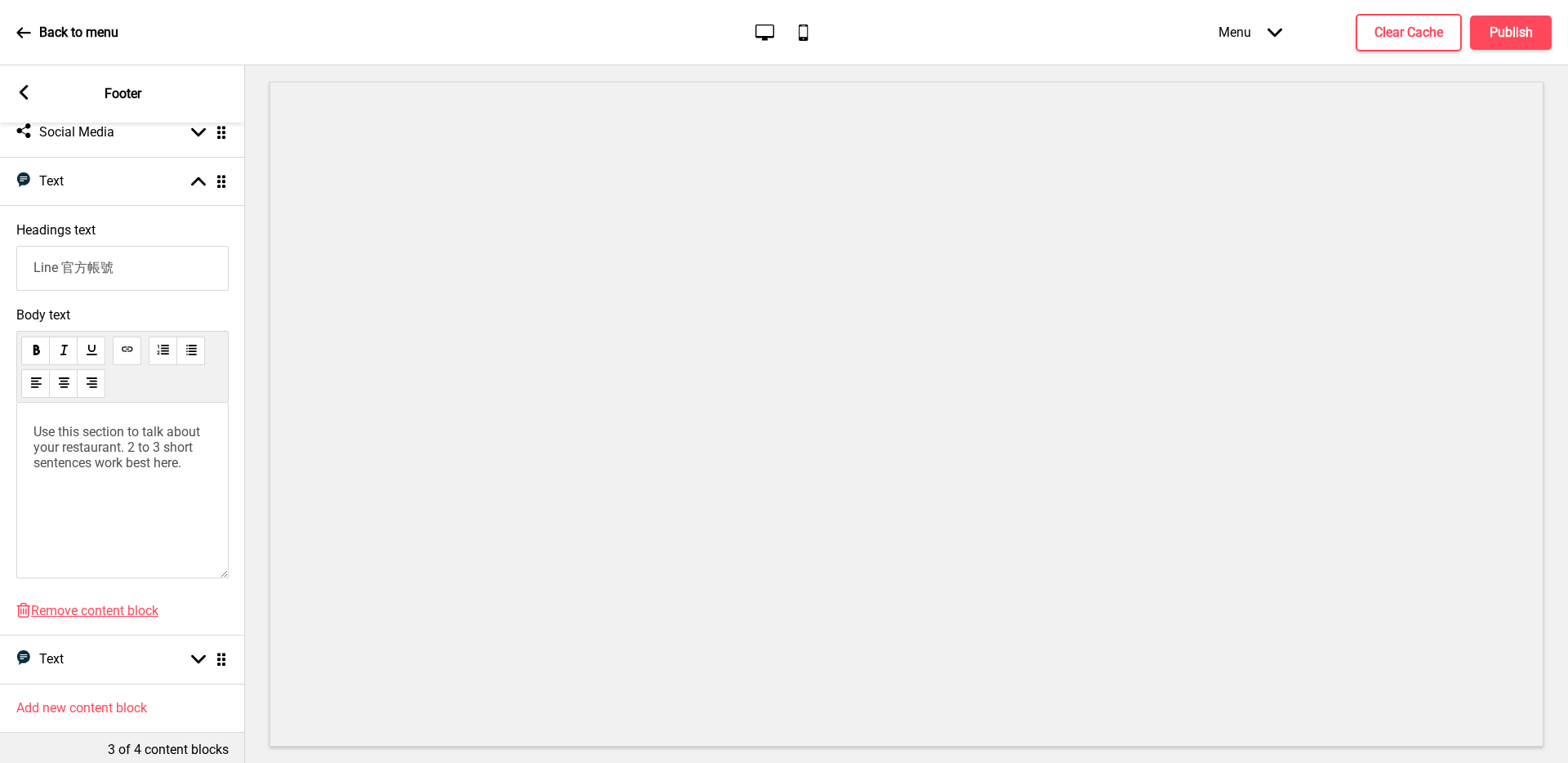
scroll to position [211, 0]
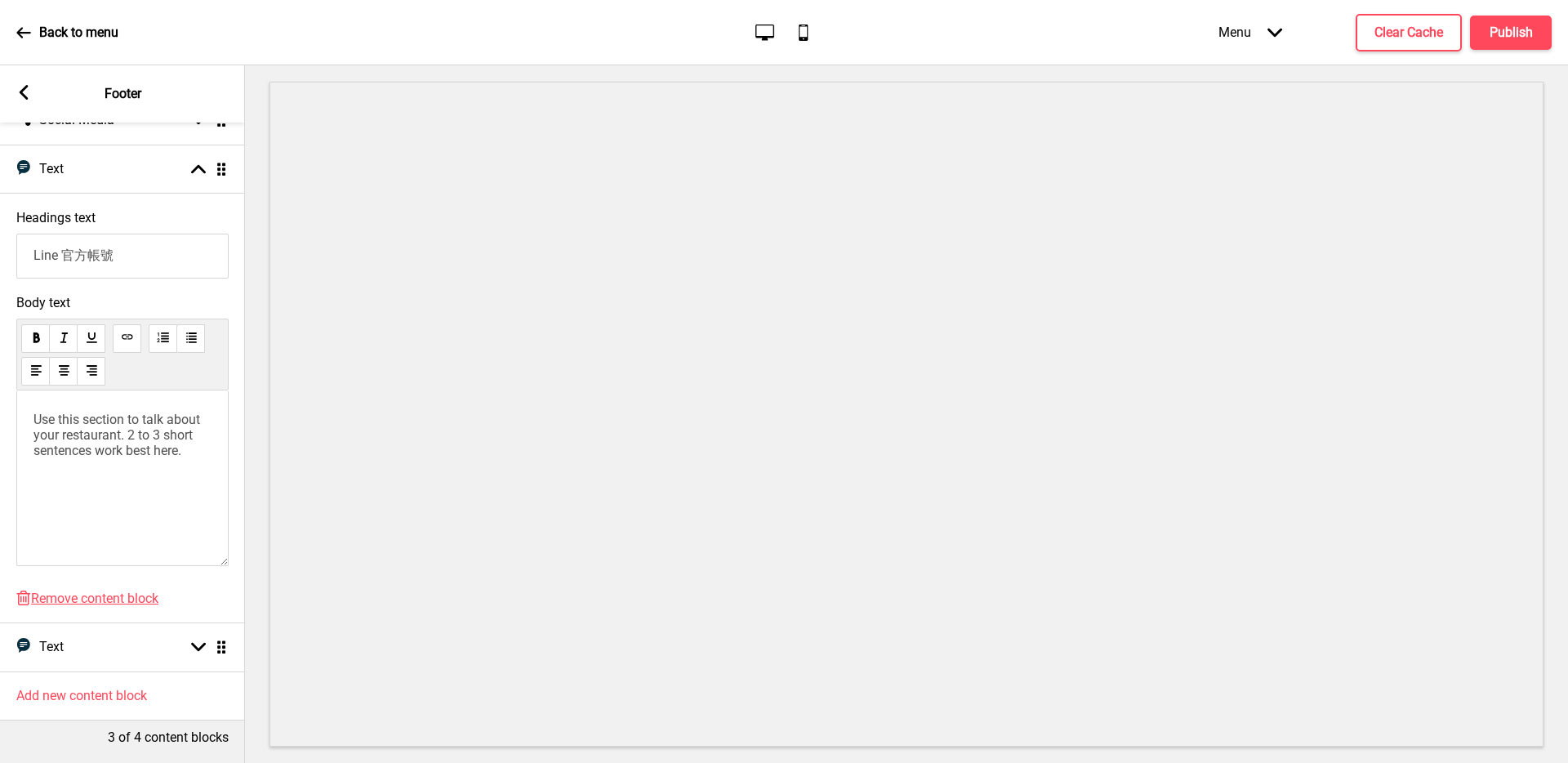
type input "Line 官方帳號"
click at [176, 461] on div "Use this section to talk about your restaurant. 2 to 3 short sentences work bes…" at bounding box center [123, 478] width 212 height 175
drag, startPoint x: 194, startPoint y: 451, endPoint x: 0, endPoint y: 388, distance: 204.0
click at [0, 388] on div "Body text Use this section to talk about your restaurant. 2 to 3 short sentence…" at bounding box center [122, 435] width 245 height 296
click at [11, 518] on div "Body text ﻿ [URL][PERSON_NAME][DOMAIN_NAME] ﻿" at bounding box center [122, 435] width 245 height 296
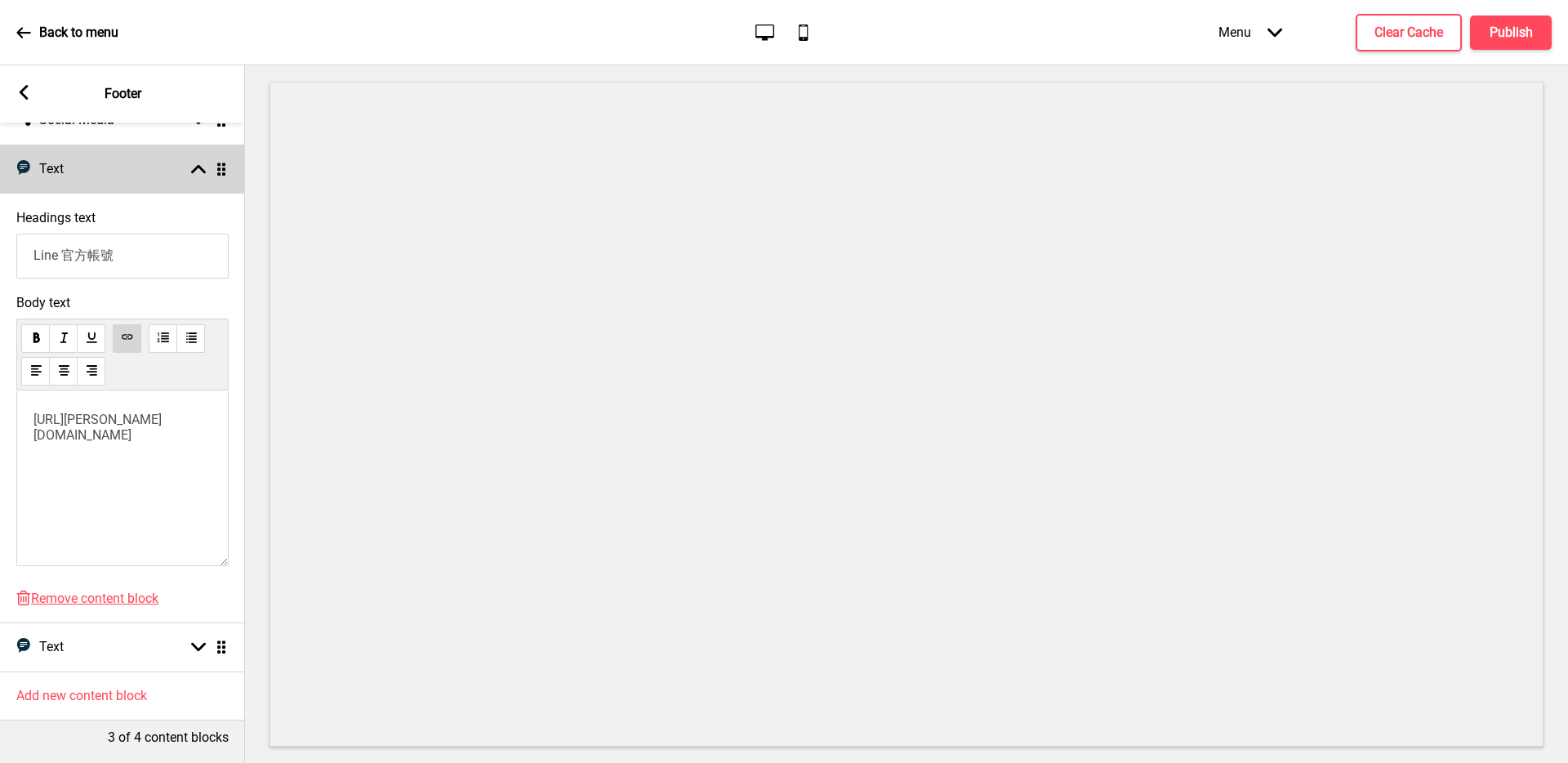
click at [195, 178] on div "Text Text Arrow up Drag" at bounding box center [122, 169] width 245 height 49
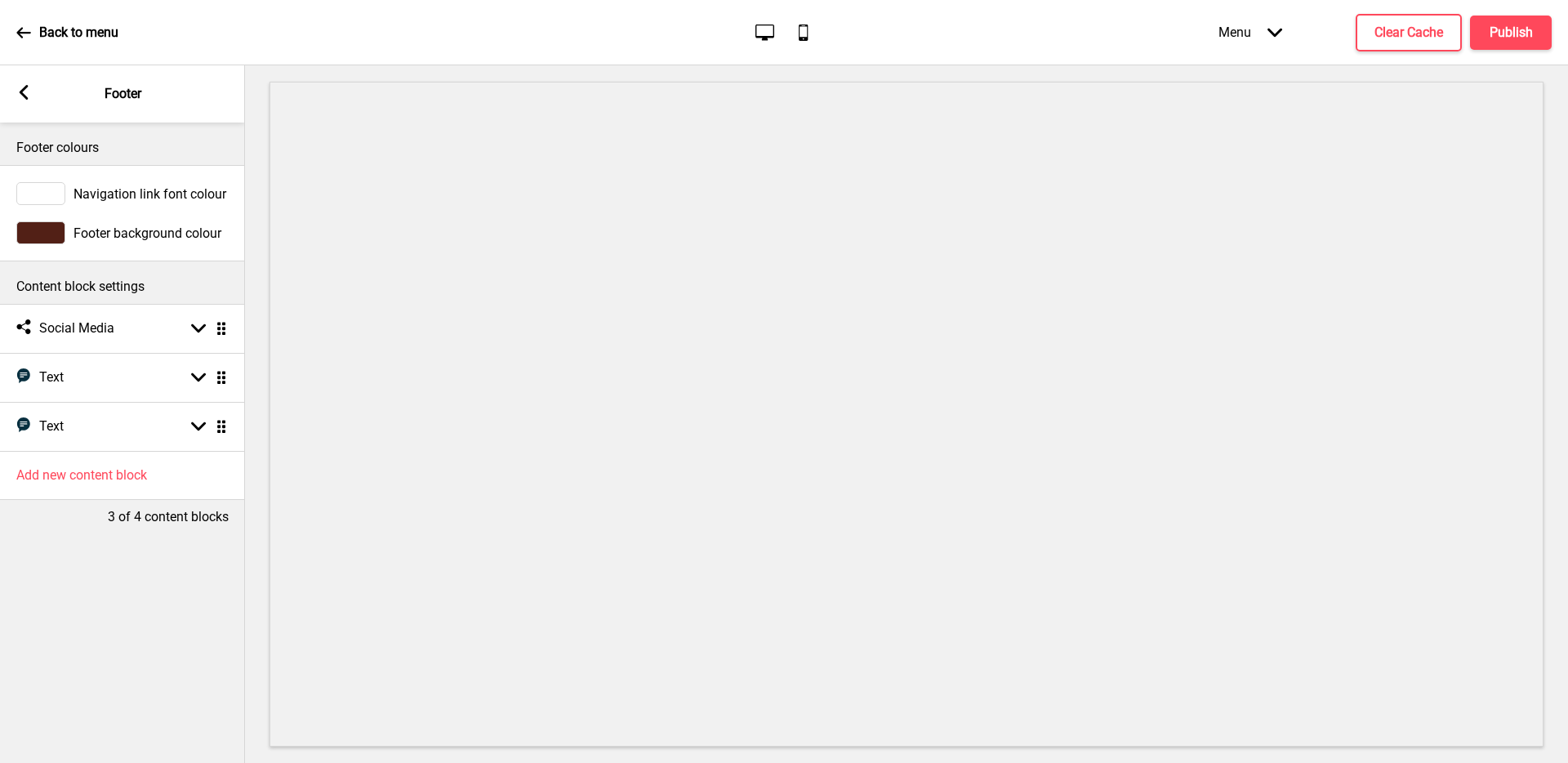
scroll to position [0, 0]
click at [17, 92] on rect at bounding box center [24, 93] width 15 height 15
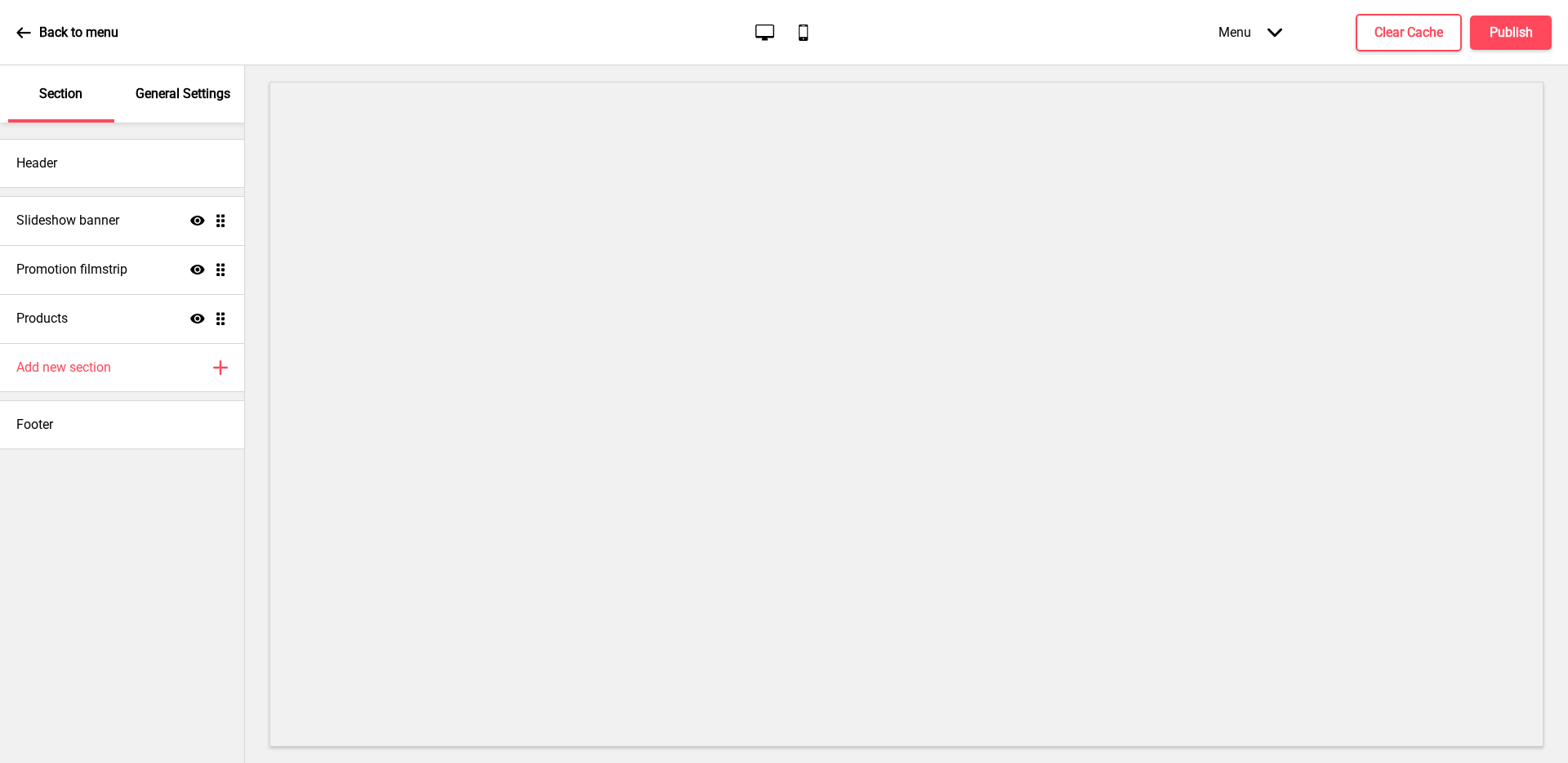
click at [166, 97] on p "General Settings" at bounding box center [182, 94] width 94 height 18
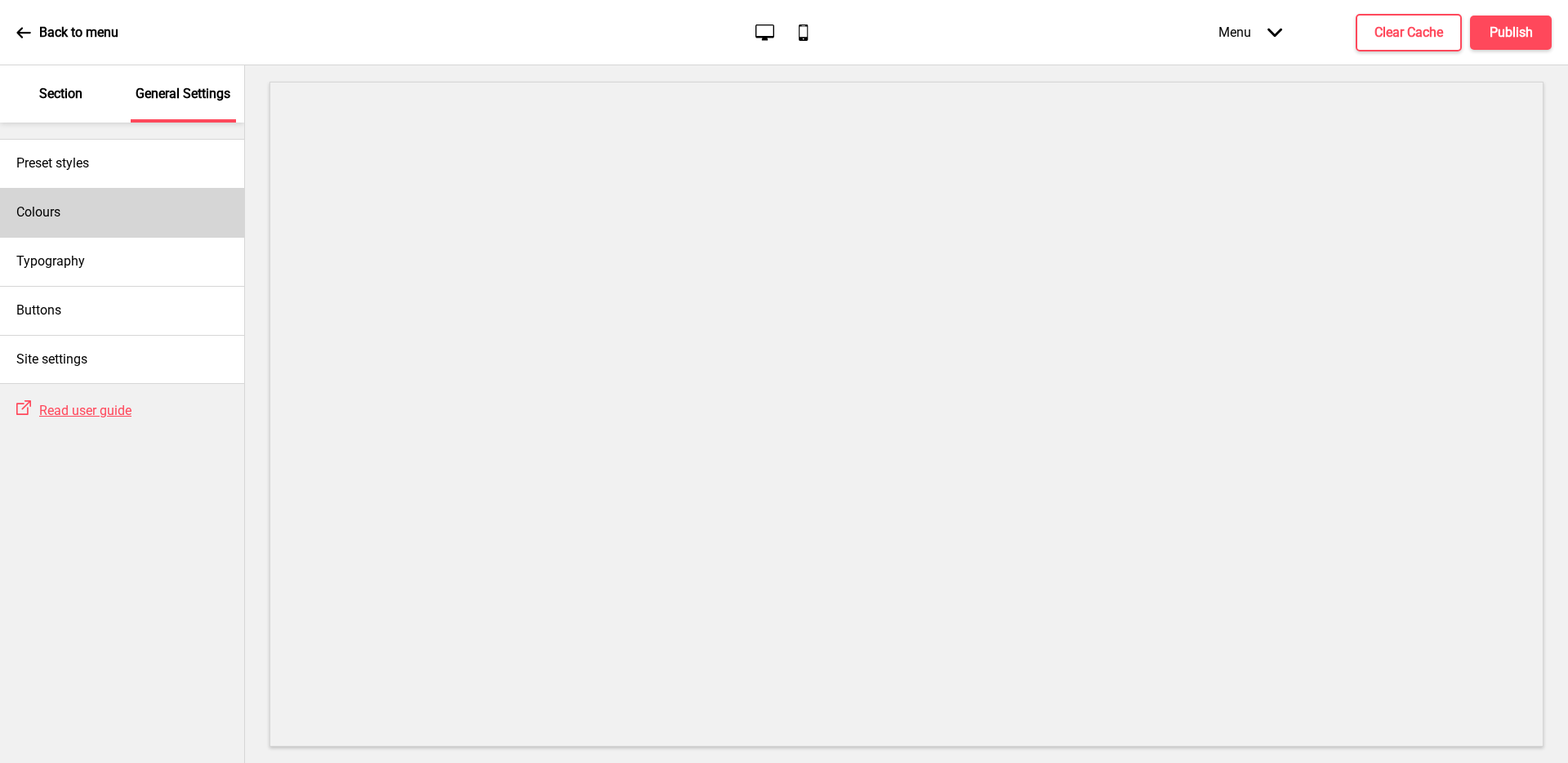
click at [152, 215] on div "Colours" at bounding box center [122, 212] width 244 height 49
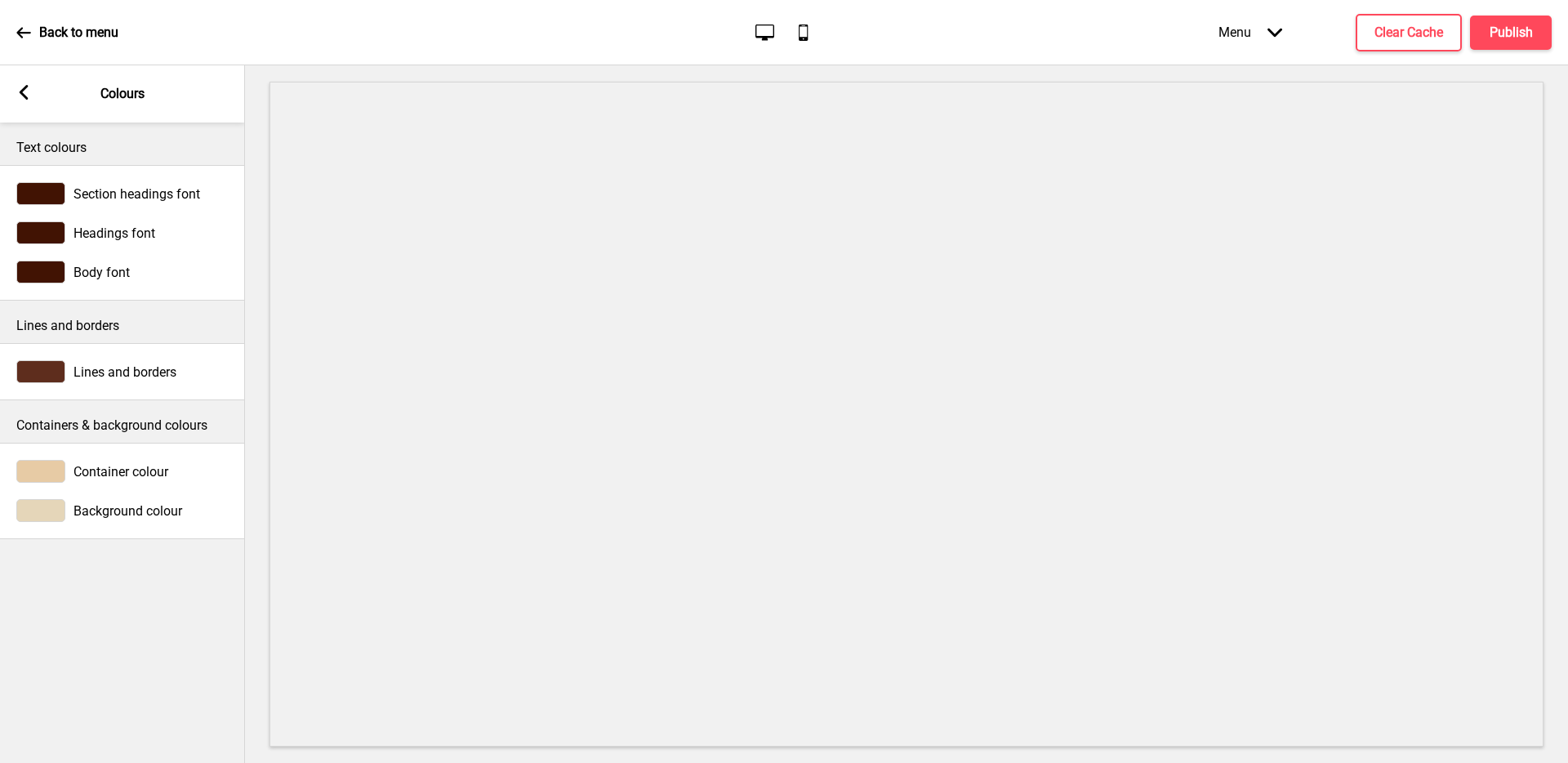
click at [22, 91] on icon at bounding box center [23, 93] width 9 height 15
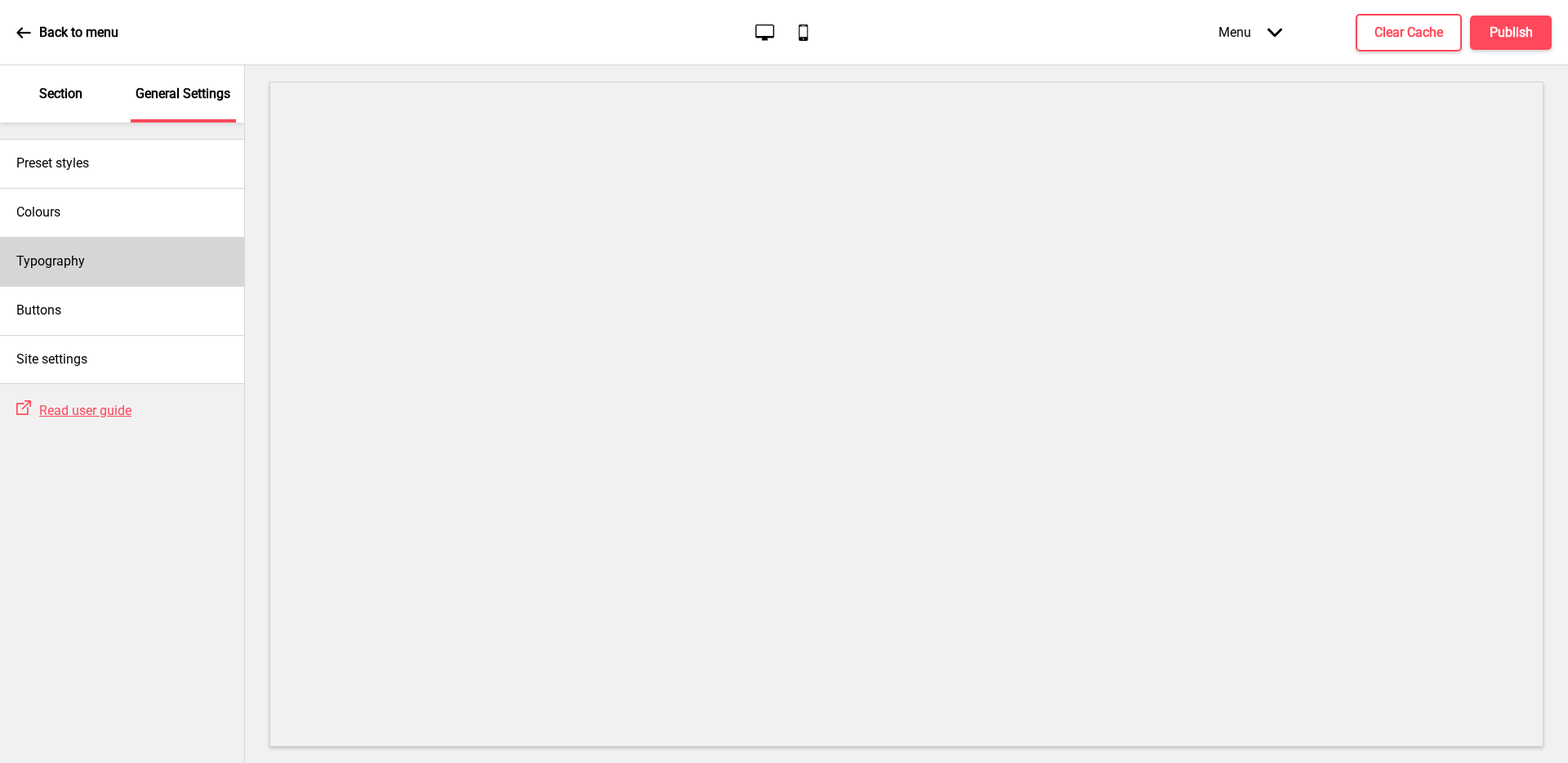
click at [102, 252] on div "Typography" at bounding box center [122, 261] width 244 height 49
select select "Libre Baskerville"
select select "Libre Franklin"
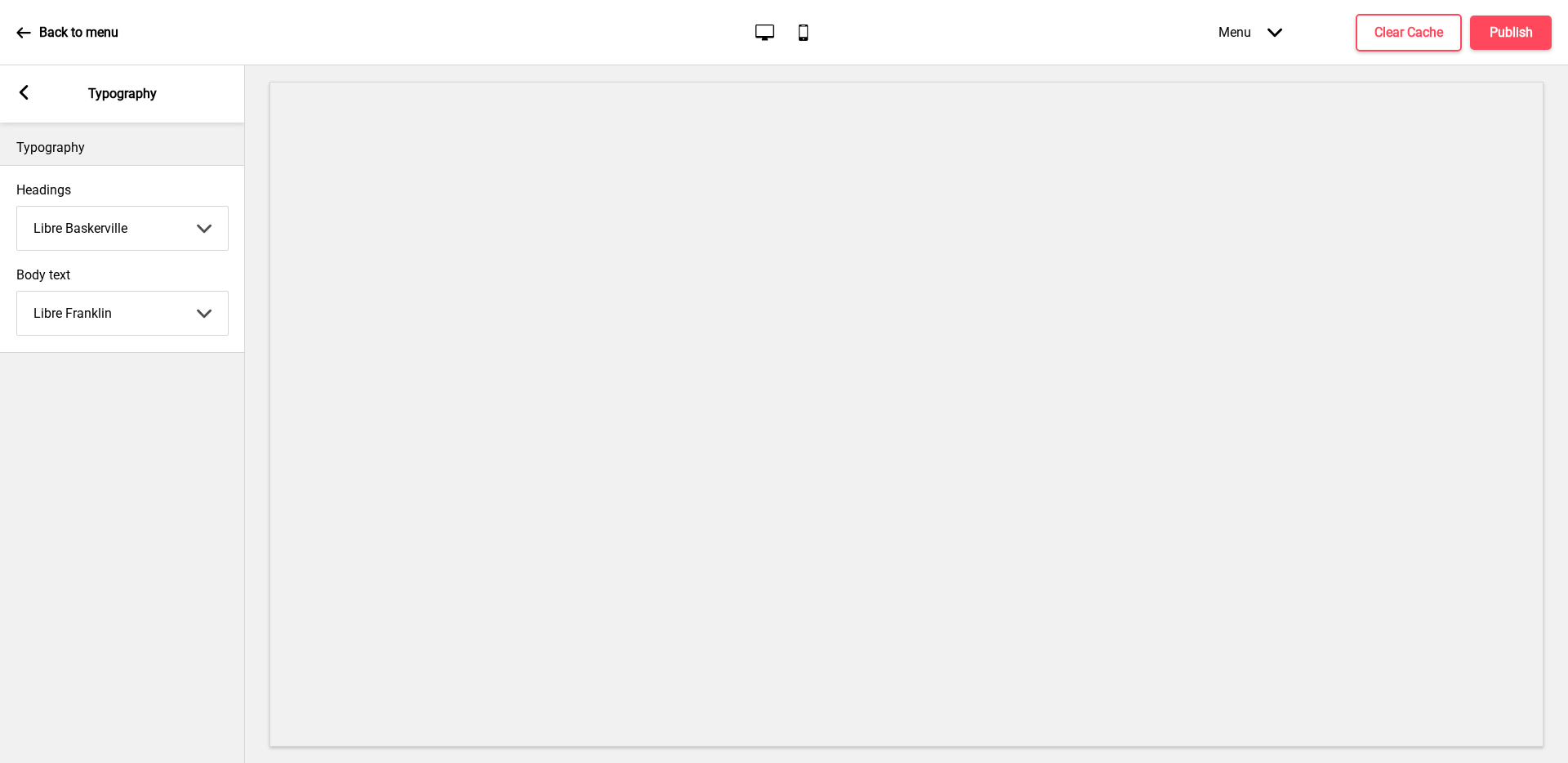
click at [155, 315] on select "Abhaya Libre Abril Fatface Adobe Garamond Pro Arimo Arsenal Arvo Berkshire Swas…" at bounding box center [123, 313] width 211 height 43
click at [166, 237] on select "Abhaya Libre Abril Fatface Adobe Garamond Pro Arimo Arsenal Arvo Berkshire Swas…" at bounding box center [123, 228] width 211 height 43
click at [17, 97] on icon "Arrow left" at bounding box center [24, 93] width 15 height 15
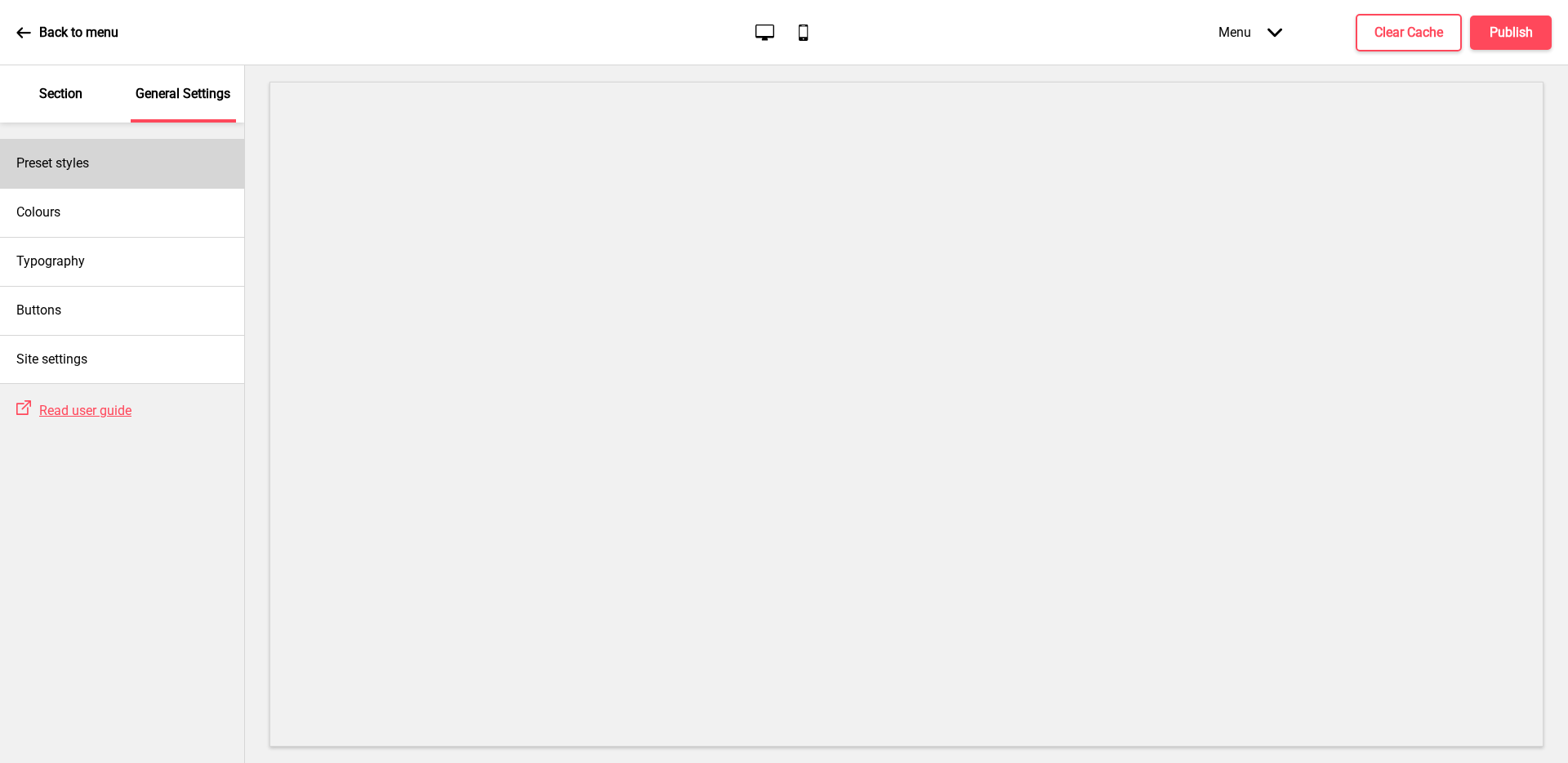
click at [145, 165] on div "Preset styles" at bounding box center [122, 163] width 244 height 49
select select "Custom"
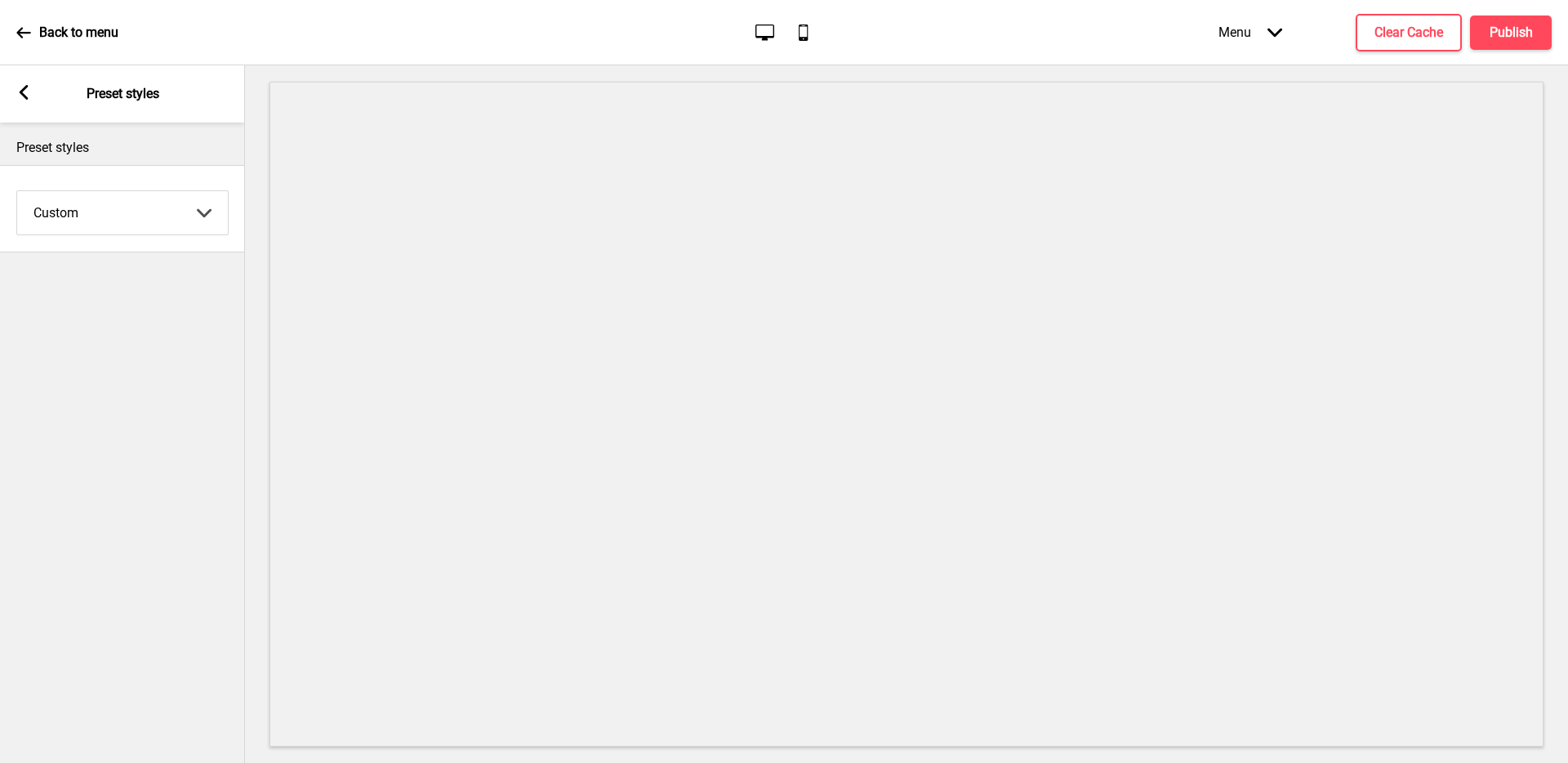
click at [22, 89] on rect at bounding box center [24, 93] width 15 height 15
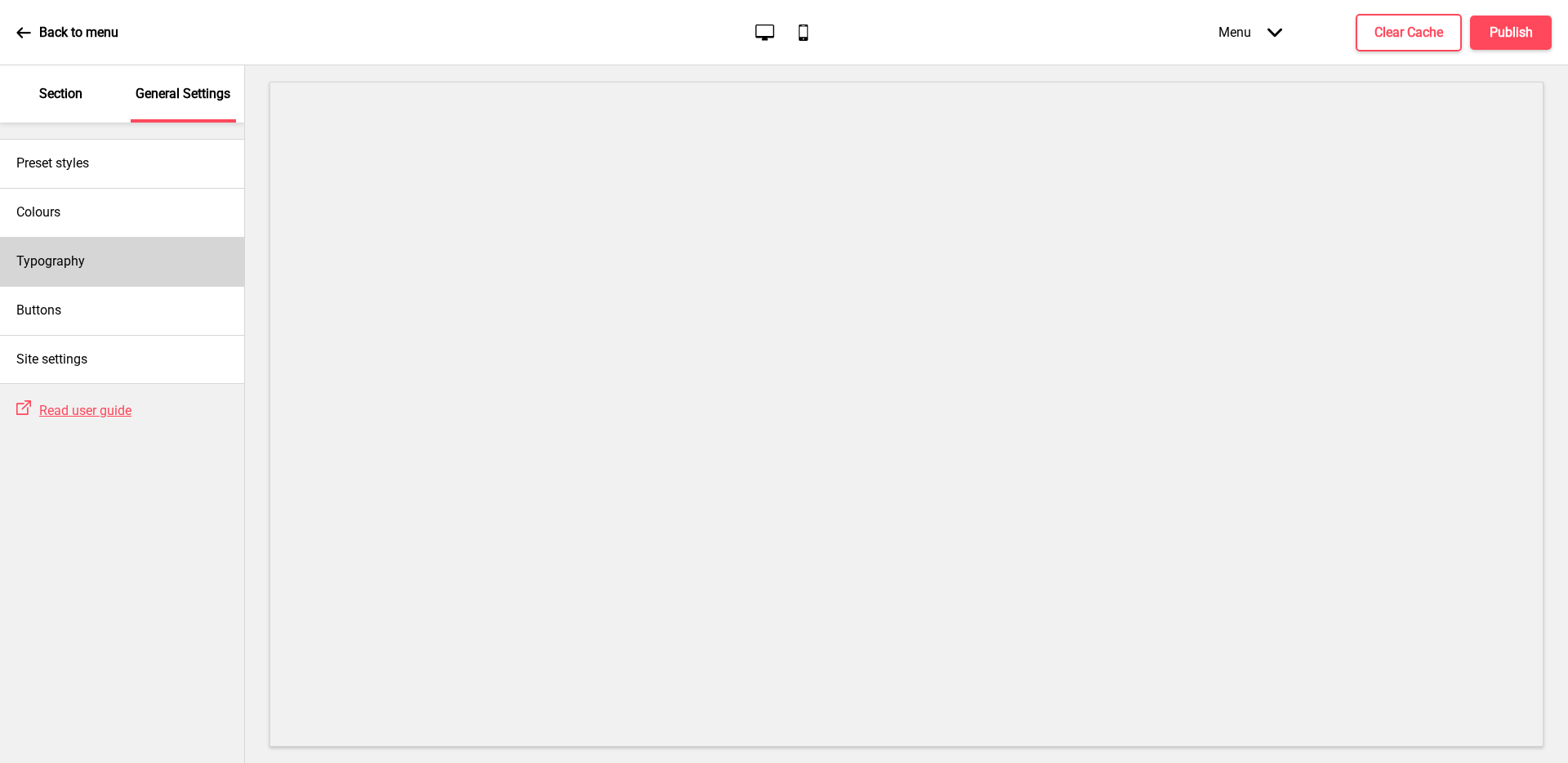
click at [153, 271] on div "Typography" at bounding box center [122, 261] width 244 height 49
select select "Libre Baskerville"
select select "Libre Franklin"
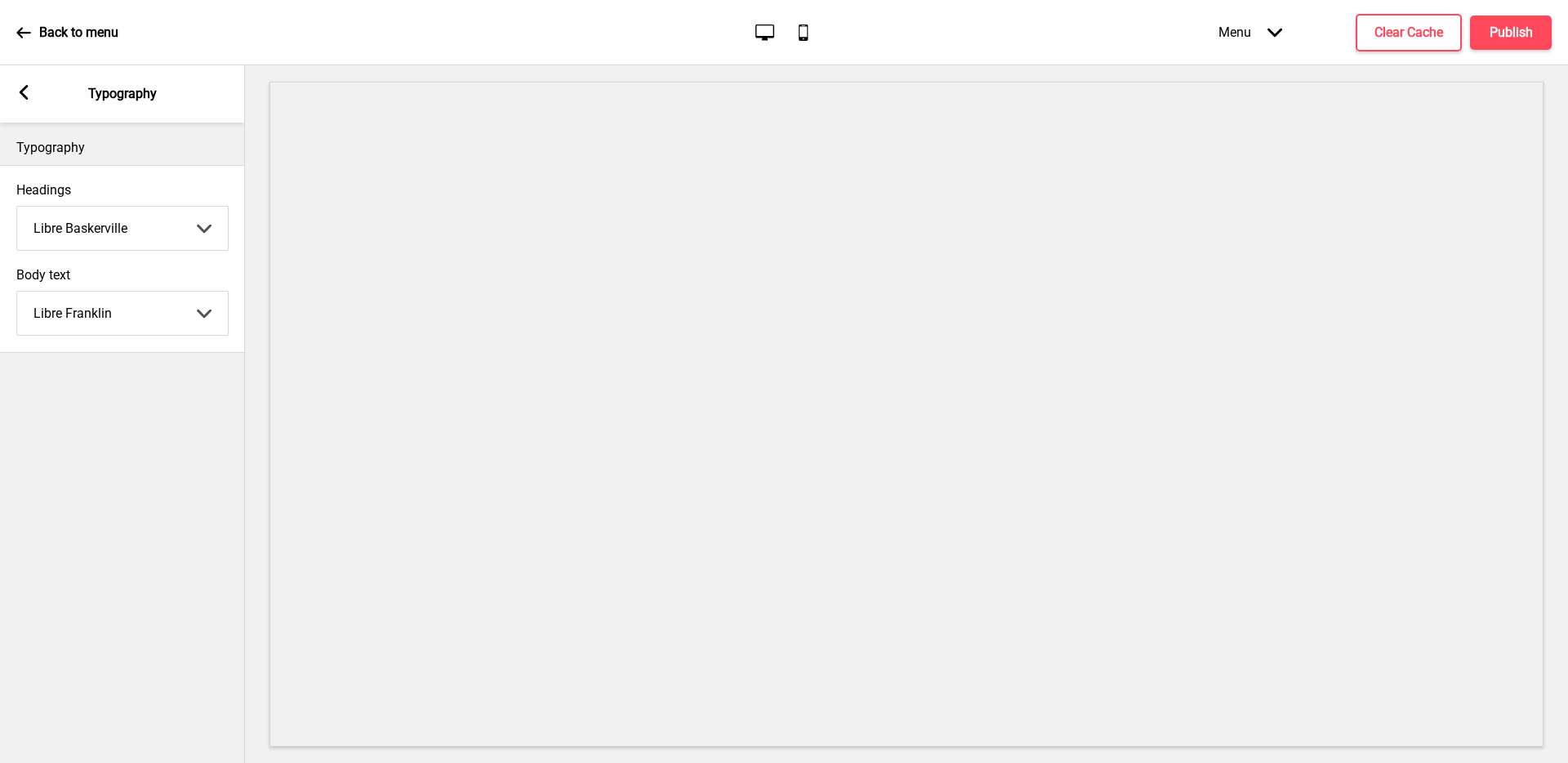
click at [21, 89] on rect at bounding box center [24, 93] width 15 height 15
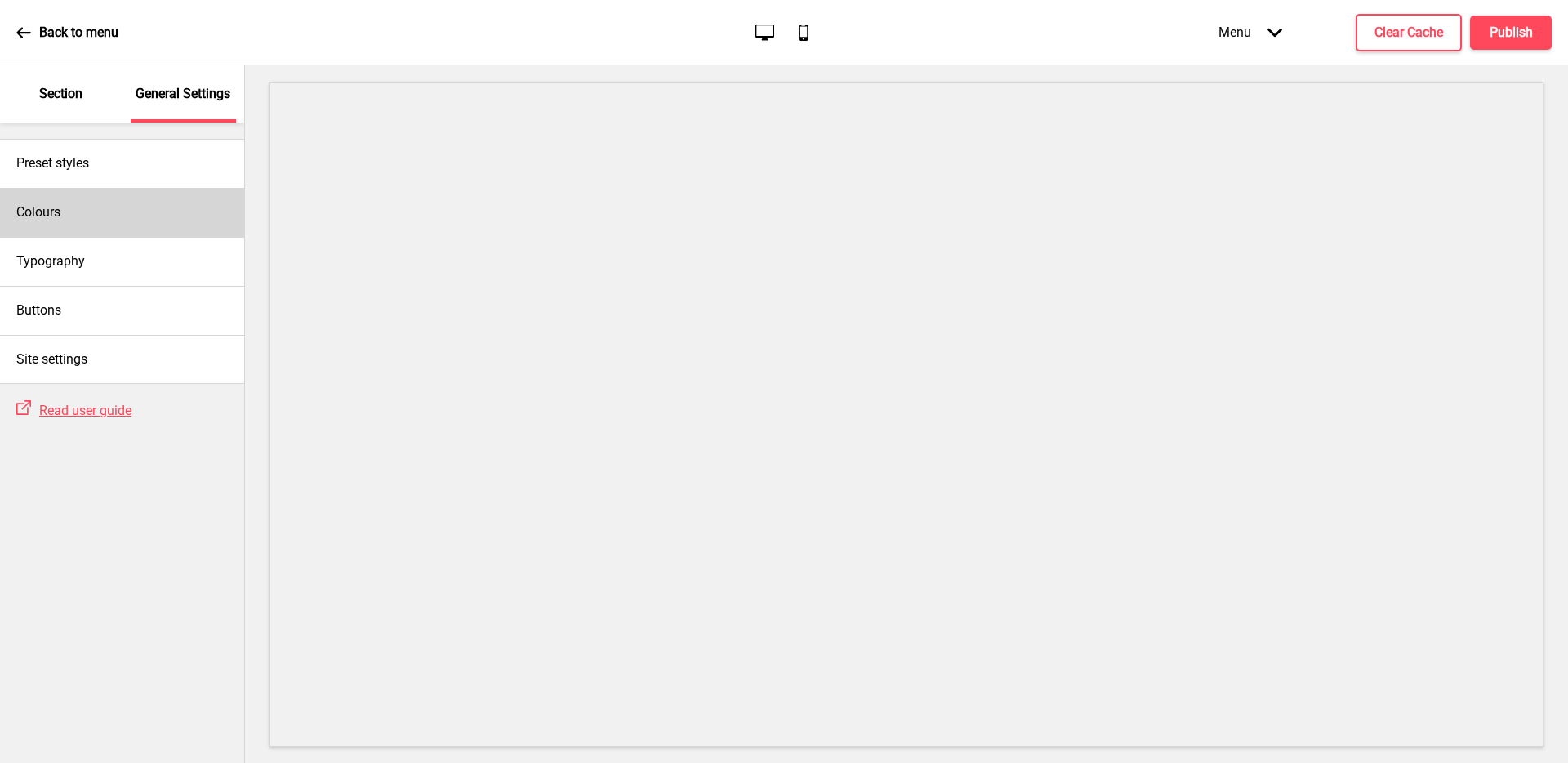
click at [94, 217] on div "Colours" at bounding box center [122, 212] width 244 height 49
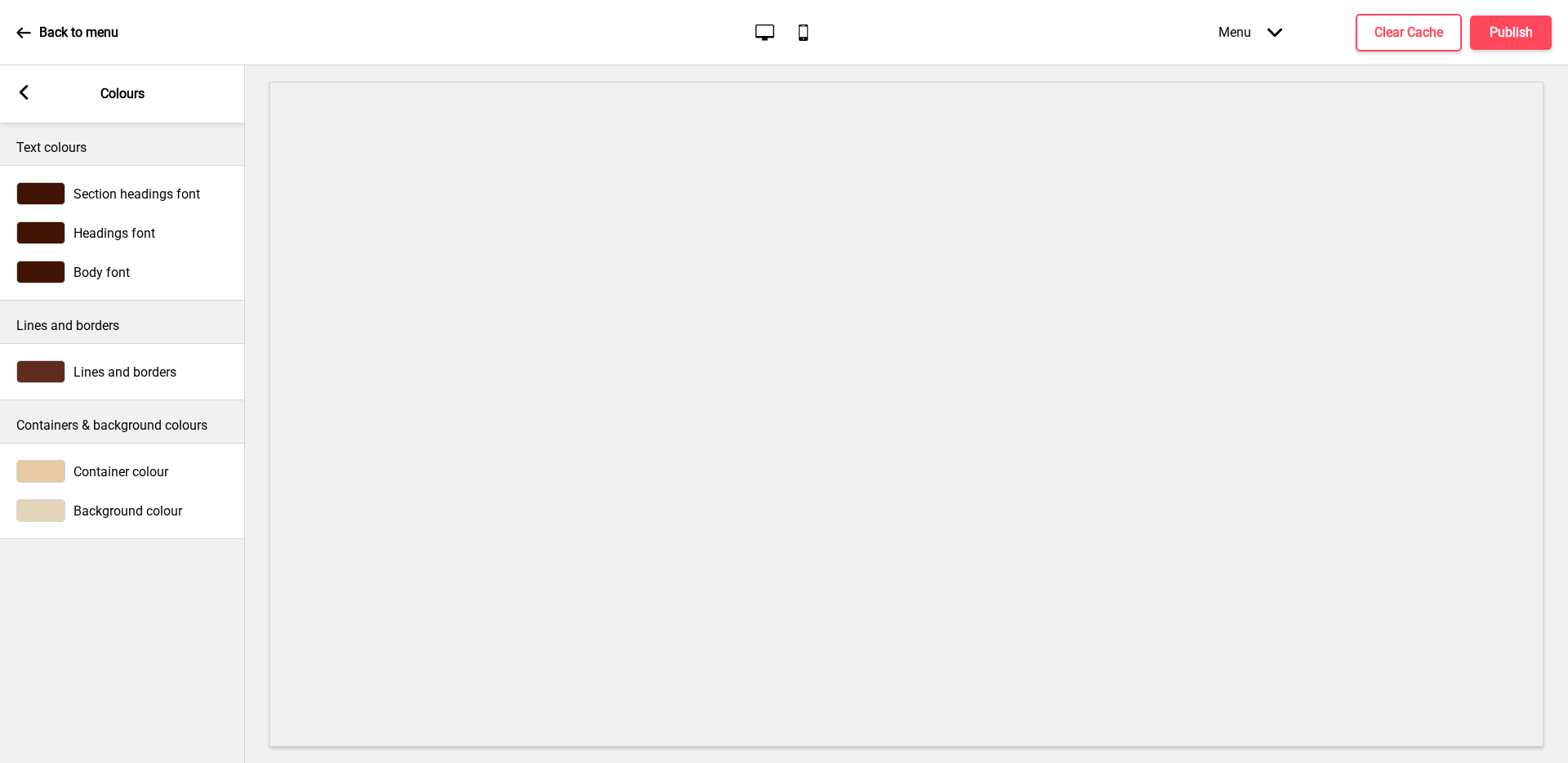
click at [21, 94] on icon at bounding box center [23, 93] width 9 height 15
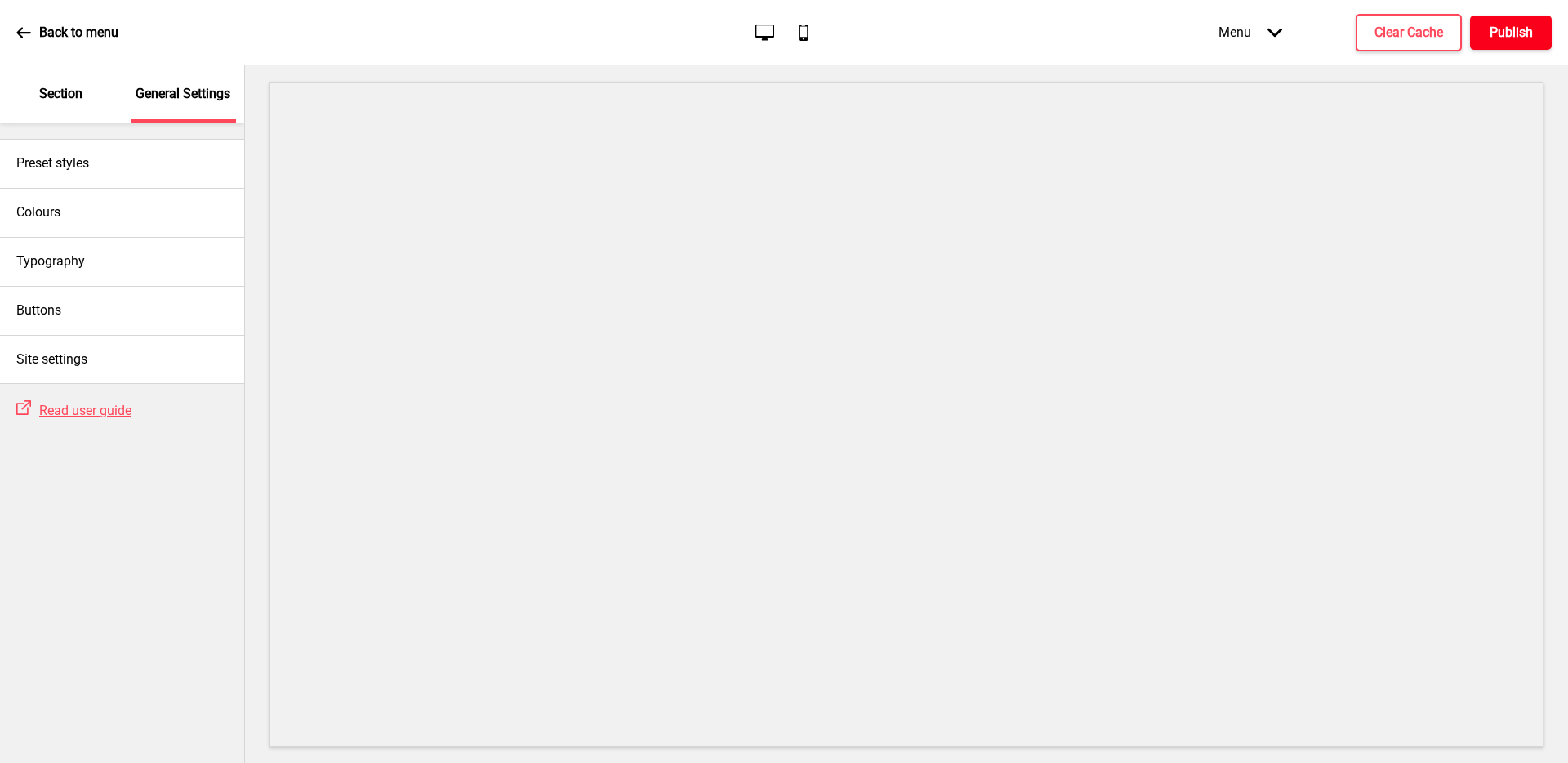
click at [1529, 37] on h4 "Publish" at bounding box center [1511, 33] width 43 height 18
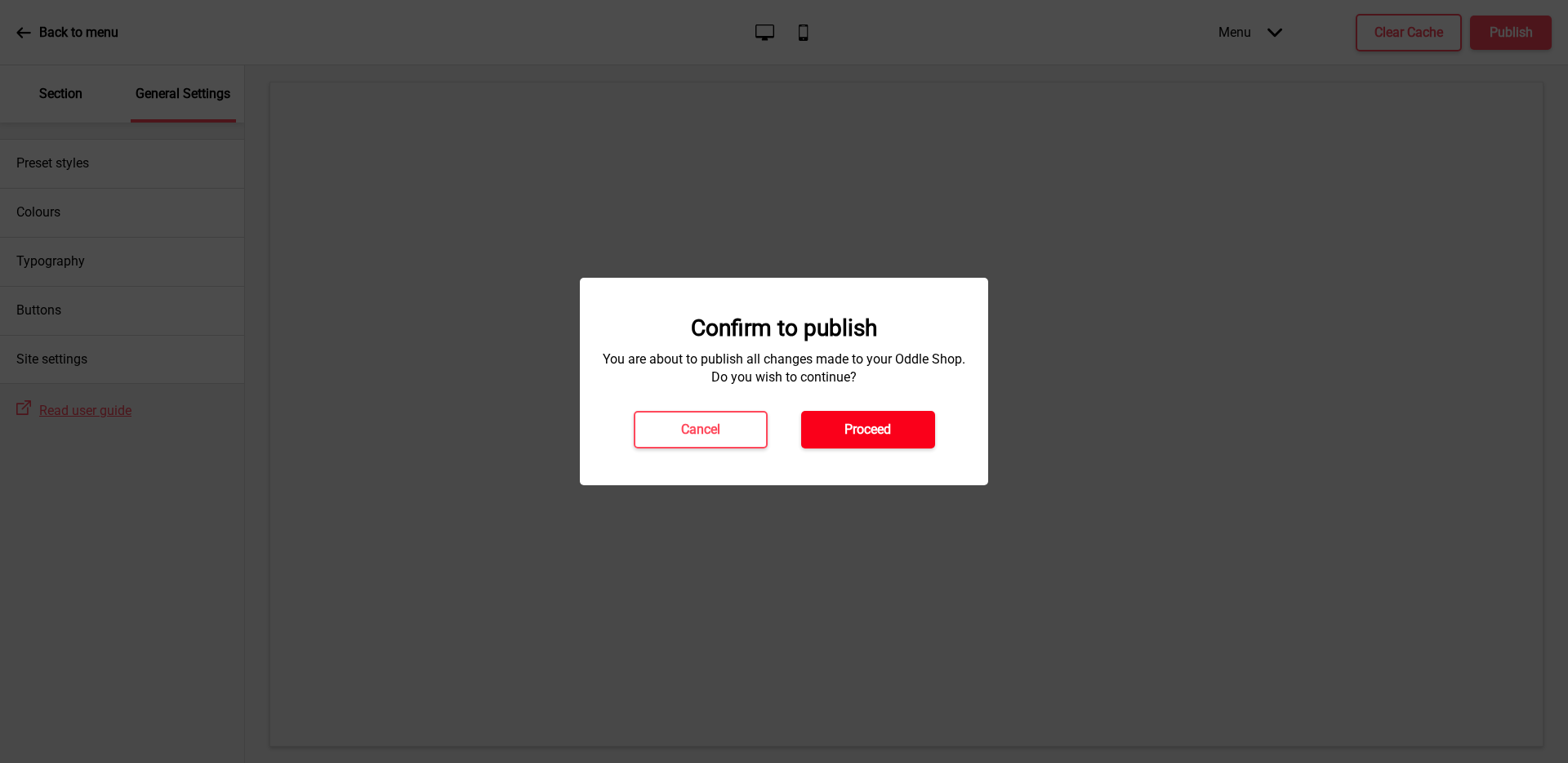
click at [882, 435] on h4 "Proceed" at bounding box center [868, 430] width 47 height 18
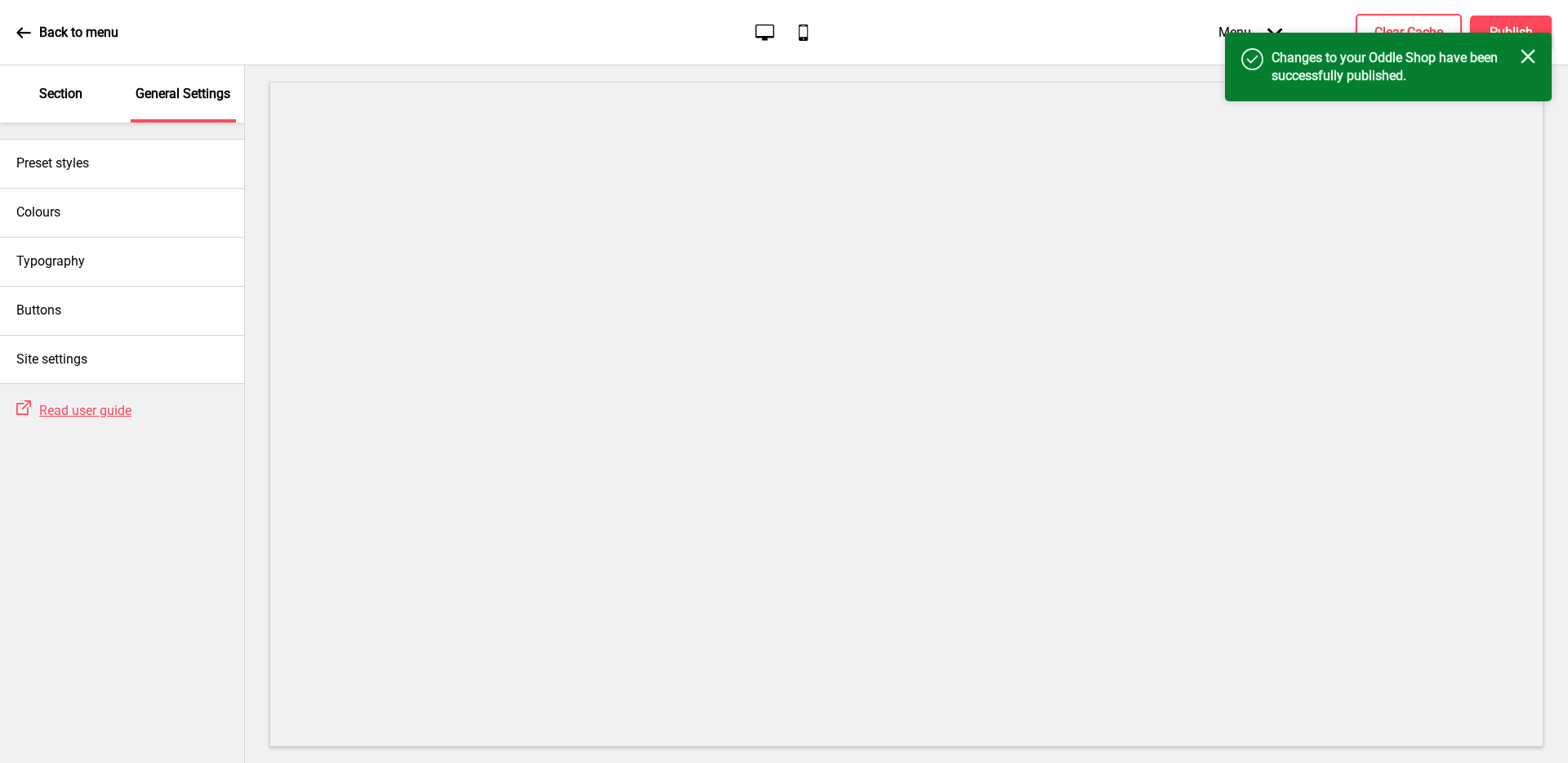
click at [23, 36] on icon at bounding box center [24, 33] width 15 height 15
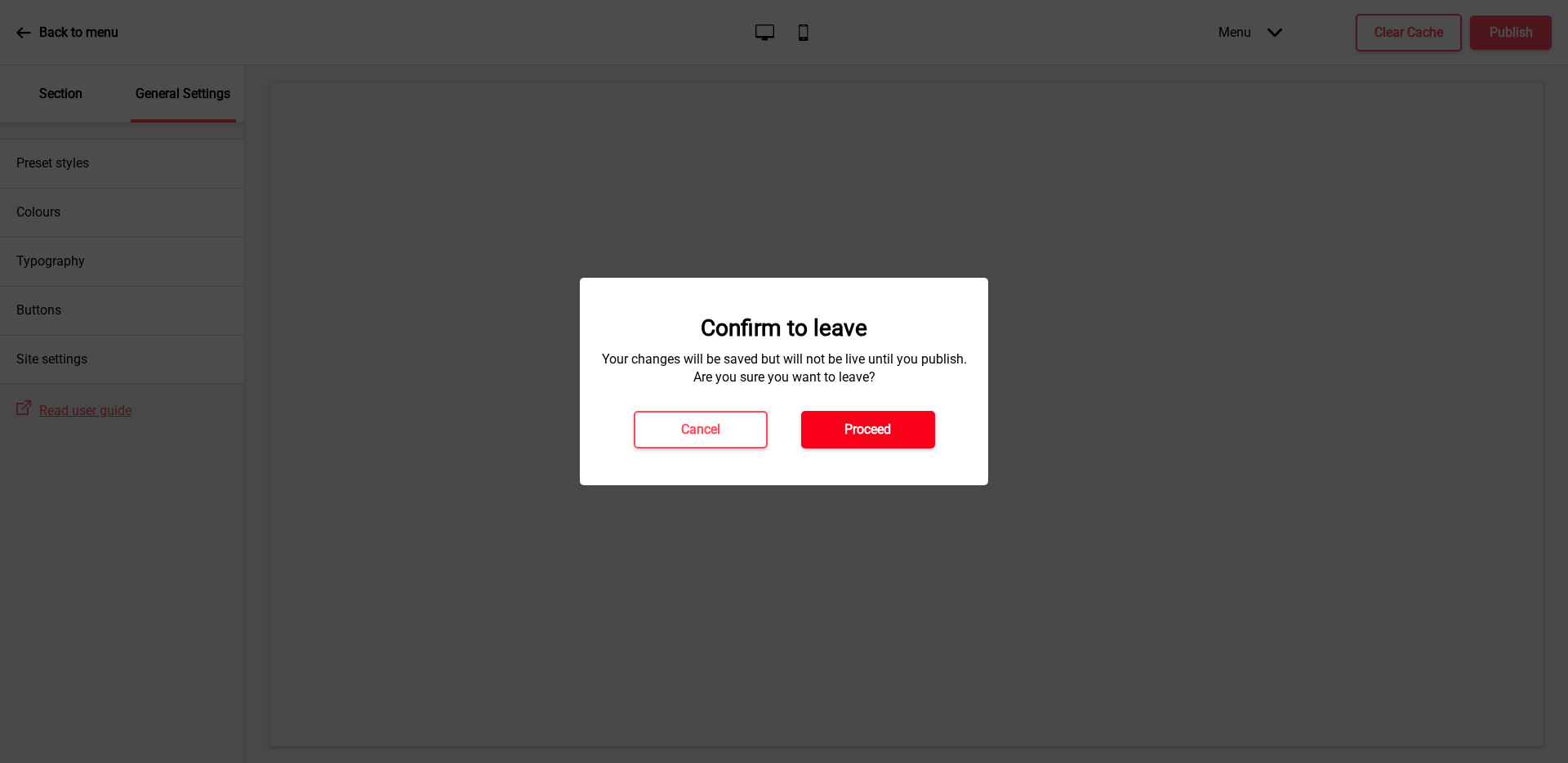
click at [904, 431] on button "Proceed" at bounding box center [868, 430] width 134 height 38
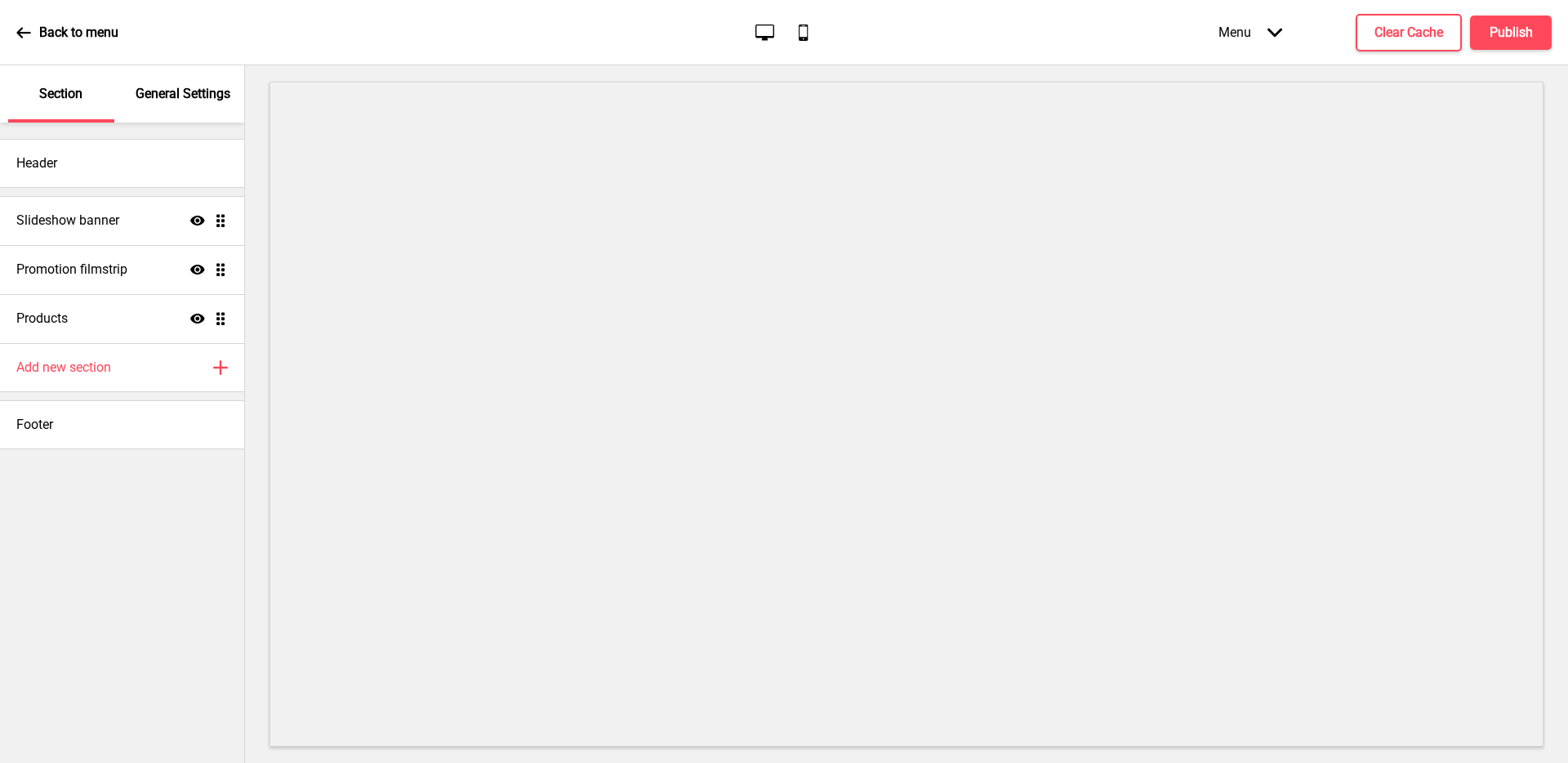
click at [358, 35] on div "Back to menu Desktop Mobile Menu Arrow down Product Page Store Information Chec…" at bounding box center [784, 33] width 1568 height 65
click at [1408, 28] on h4 "Clear Cache" at bounding box center [1408, 33] width 69 height 18
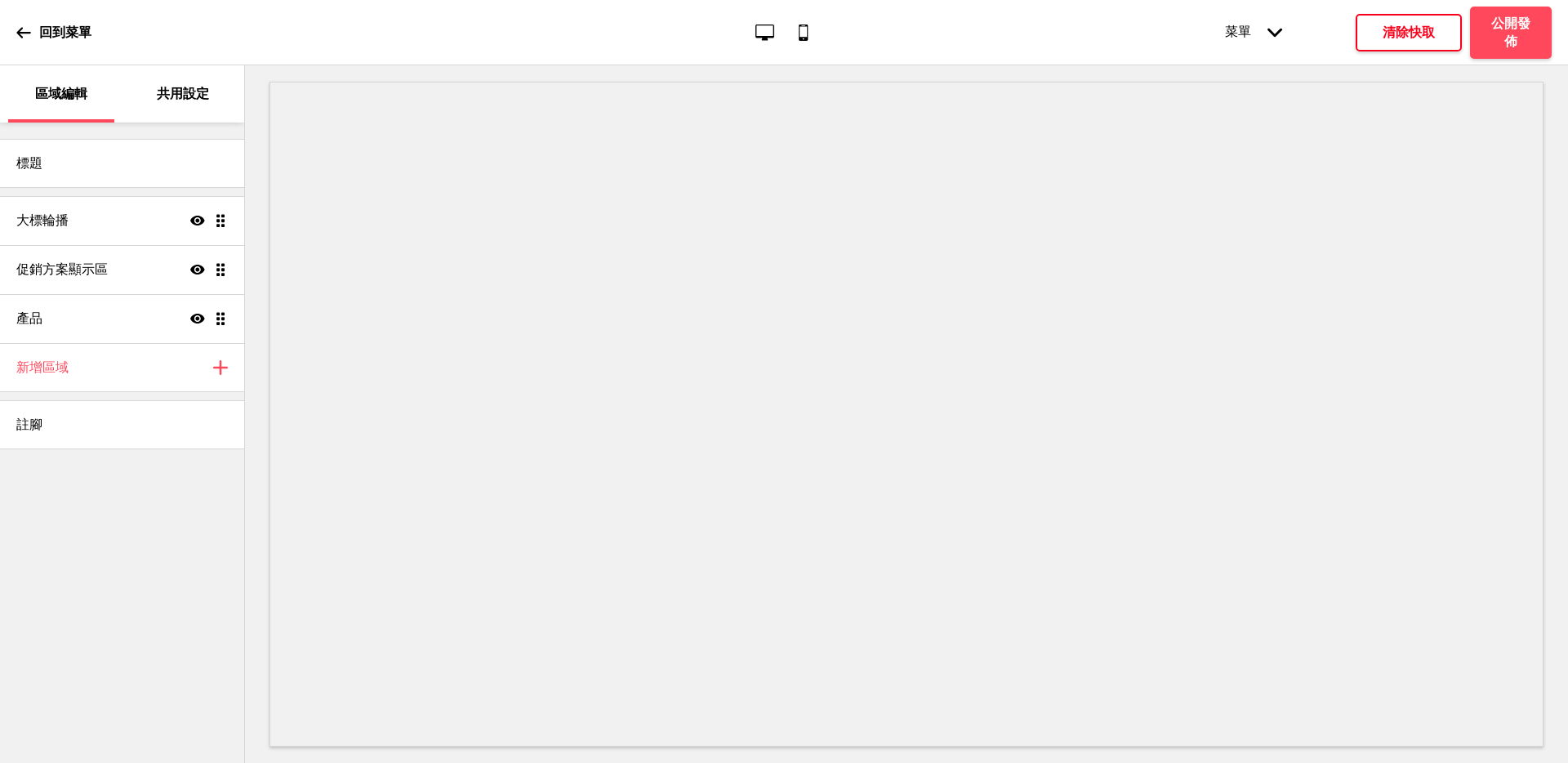
click at [1404, 25] on h4 "清除快取" at bounding box center [1408, 33] width 53 height 18
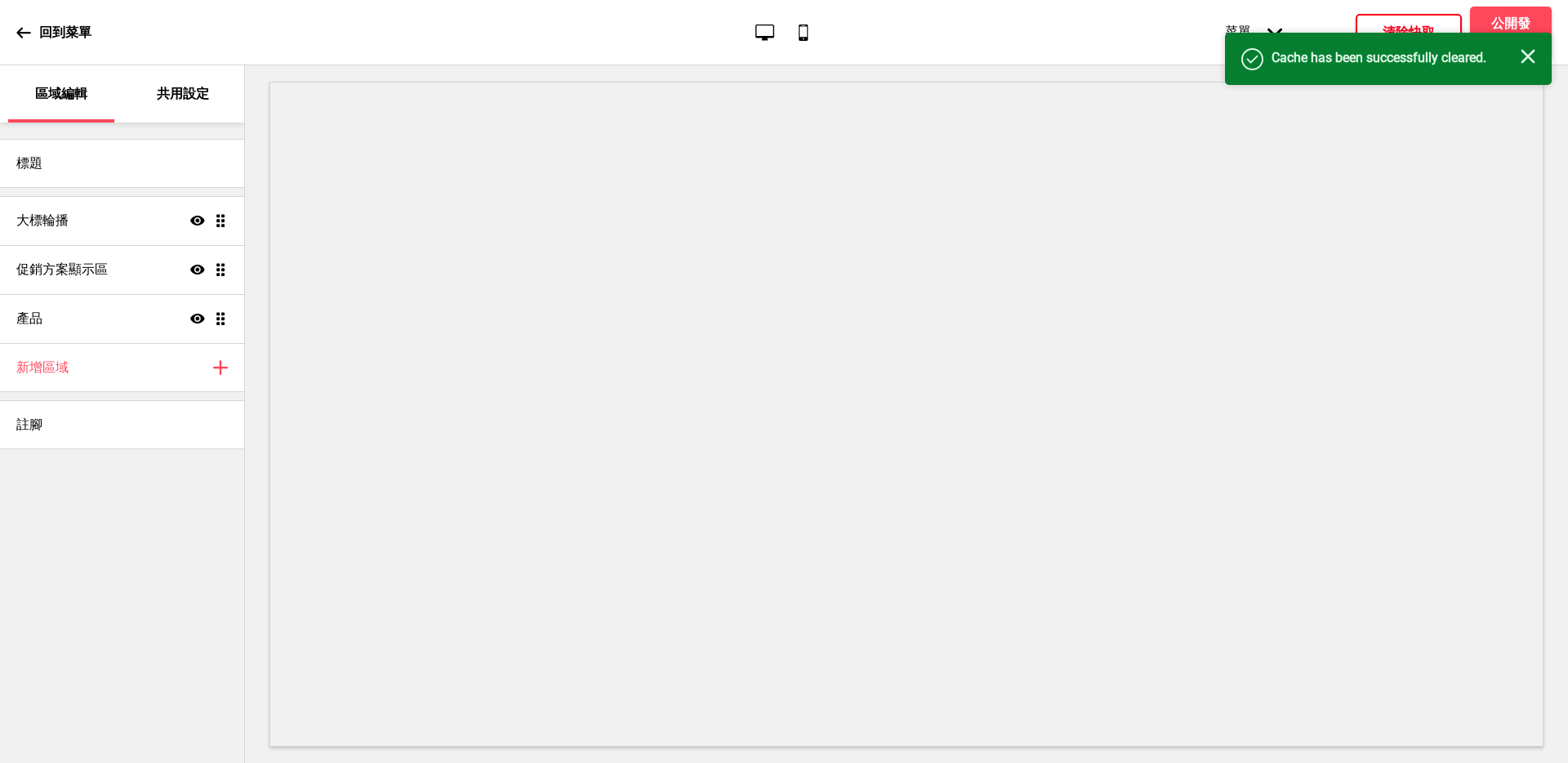
click at [26, 30] on icon at bounding box center [24, 33] width 15 height 15
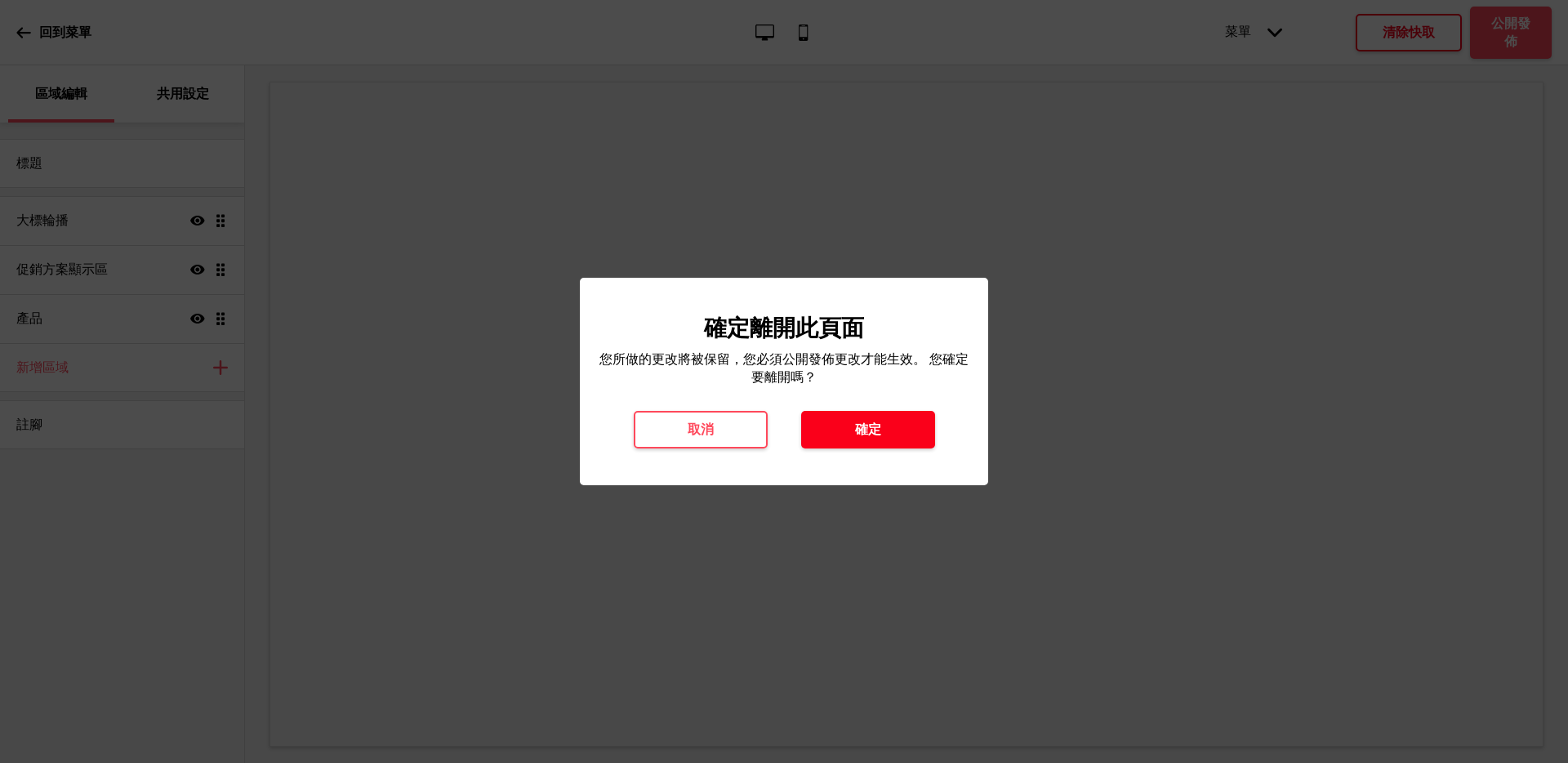
click at [888, 426] on button "確定" at bounding box center [868, 430] width 134 height 38
